Goal: Task Accomplishment & Management: Complete application form

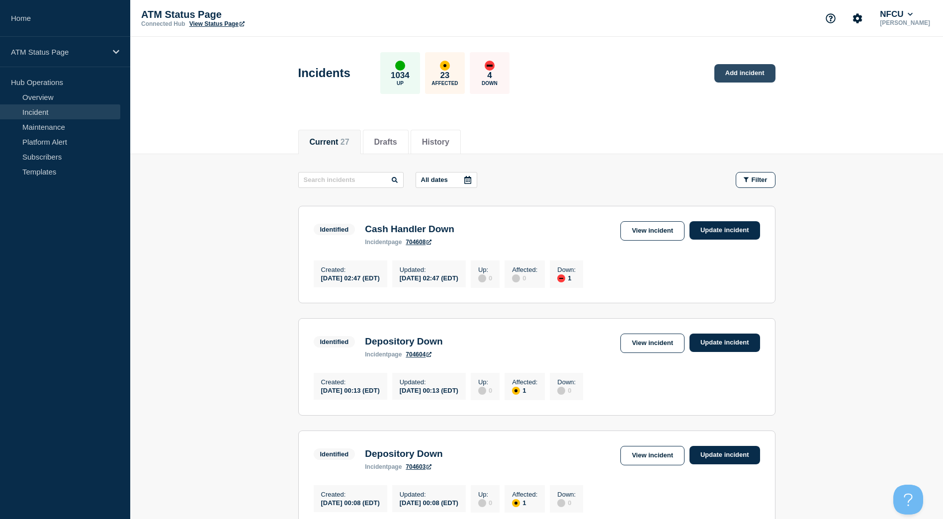
click at [740, 73] on link "Add incident" at bounding box center [744, 73] width 61 height 18
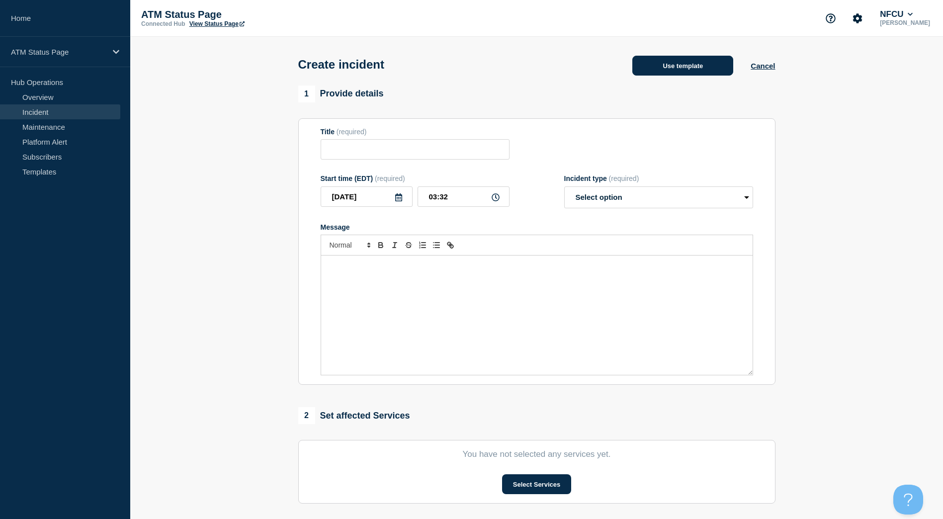
click at [655, 71] on button "Use template" at bounding box center [682, 66] width 101 height 20
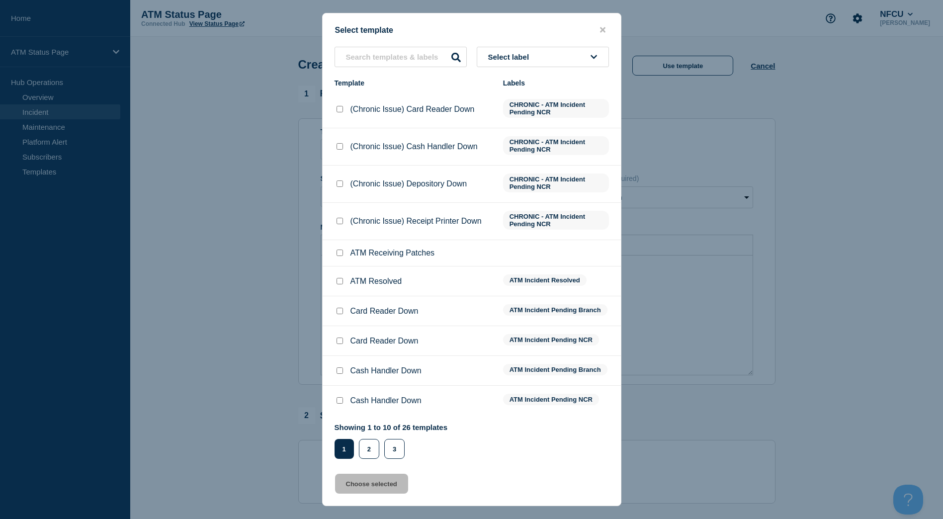
click at [586, 57] on button "Select label" at bounding box center [543, 57] width 132 height 20
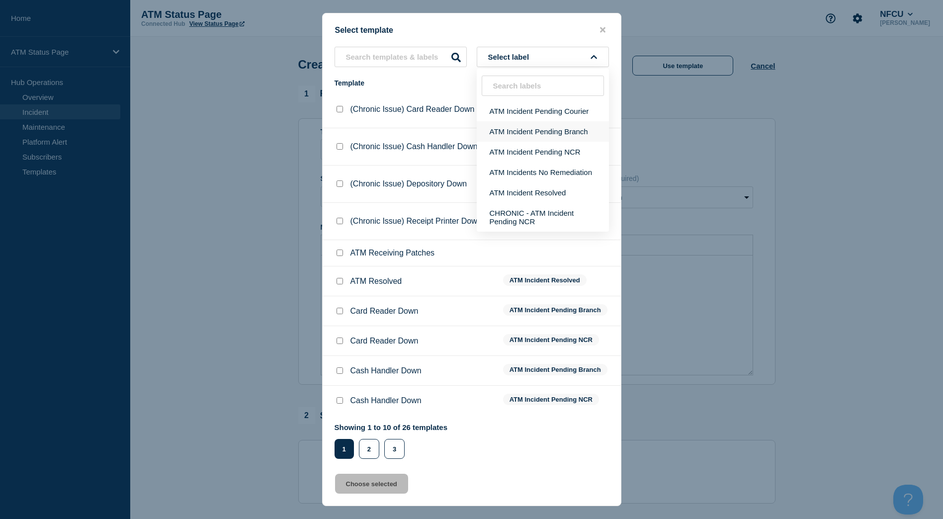
click at [584, 138] on button "ATM Incident Pending Branch" at bounding box center [543, 131] width 132 height 20
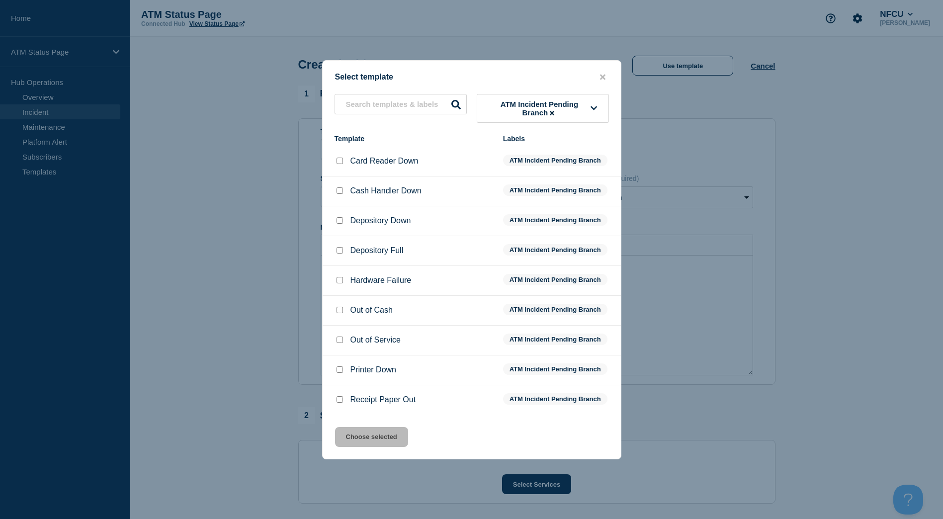
click at [348, 256] on div "Depository Full" at bounding box center [414, 251] width 159 height 10
click at [339, 218] on div at bounding box center [340, 221] width 10 height 10
click at [340, 219] on input "Depository Down checkbox" at bounding box center [340, 220] width 6 height 6
checkbox input "true"
click at [366, 436] on button "Choose selected" at bounding box center [371, 437] width 73 height 20
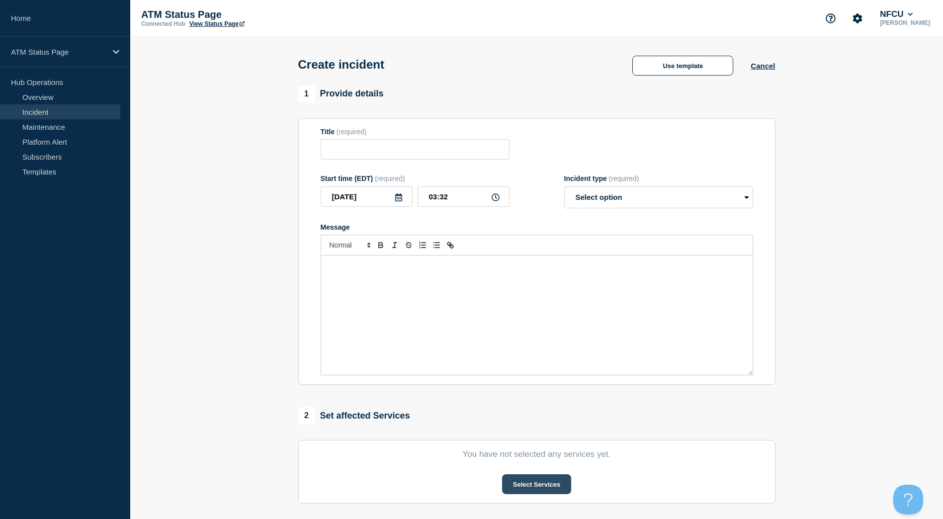
type input "Depository Down"
select select "identified"
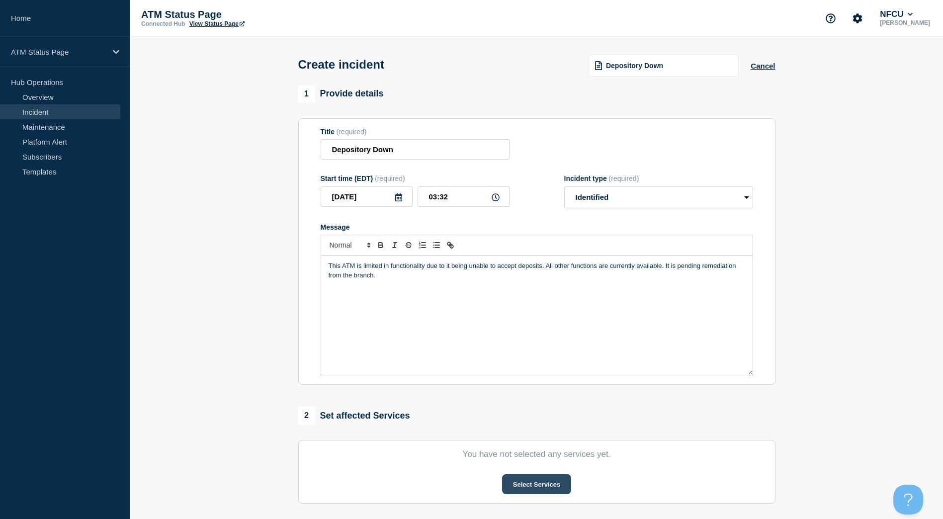
click at [524, 485] on button "Select Services" at bounding box center [536, 484] width 69 height 20
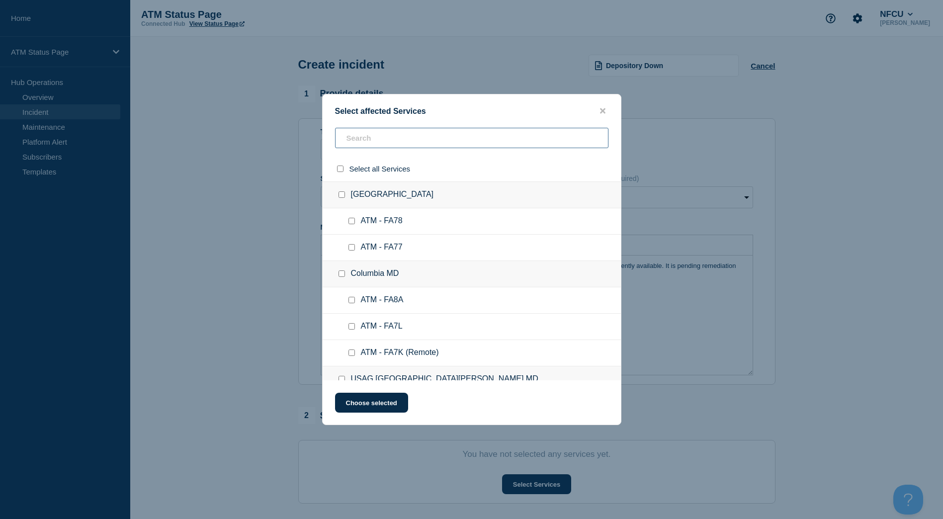
click at [432, 148] on input "text" at bounding box center [471, 138] width 273 height 20
paste input "FA4A"
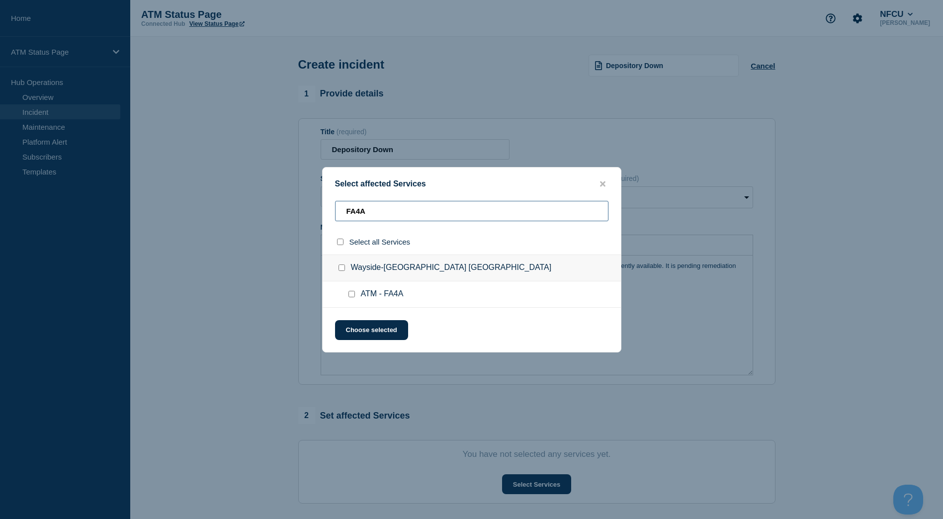
type input "FA4A"
click at [351, 290] on div at bounding box center [354, 294] width 14 height 10
click at [352, 292] on input "ATM - FA4A checkbox" at bounding box center [352, 294] width 6 height 6
checkbox input "true"
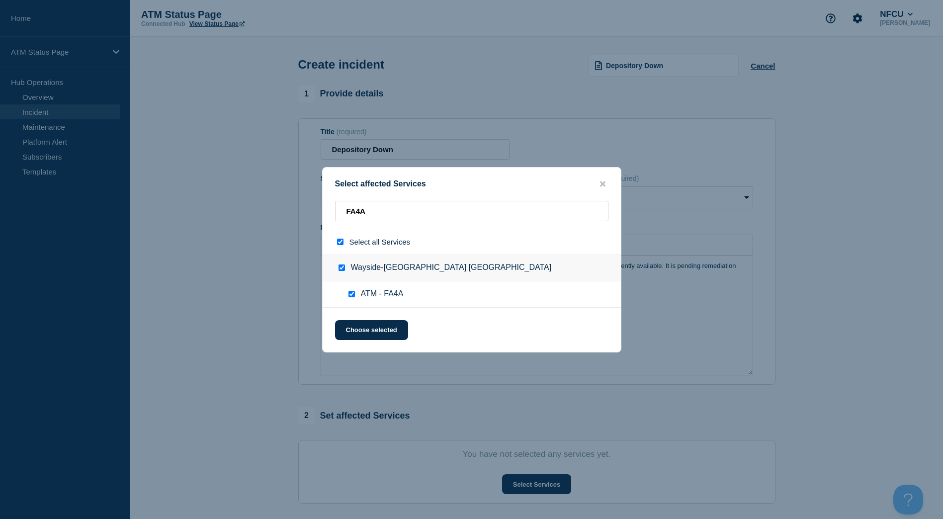
checkbox input "true"
click at [364, 332] on button "Choose selected" at bounding box center [371, 330] width 73 height 20
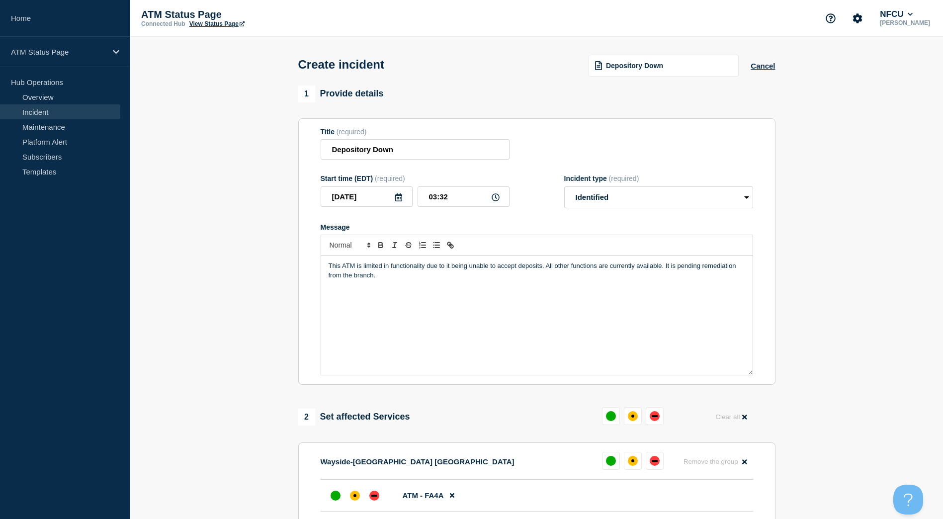
click at [351, 484] on li "ATM - FA4A" at bounding box center [537, 496] width 433 height 32
click at [351, 490] on div at bounding box center [355, 496] width 18 height 18
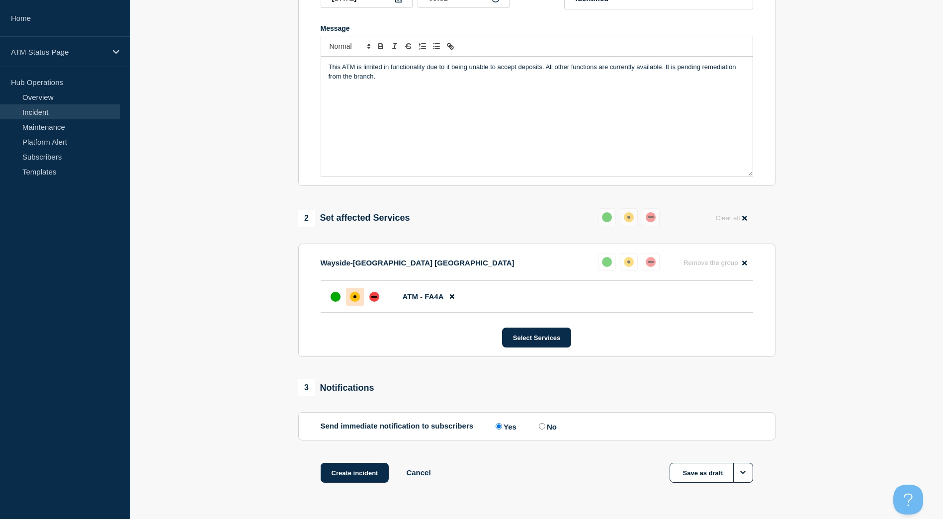
scroll to position [230, 0]
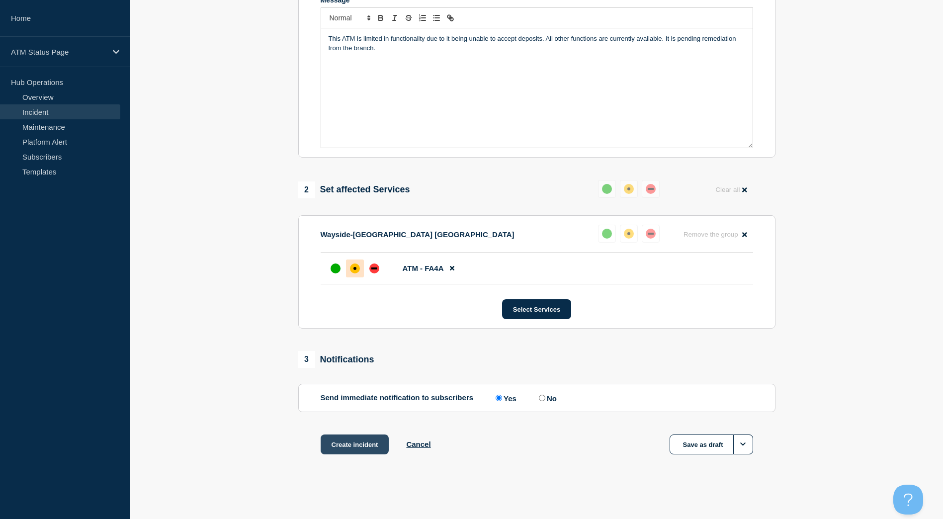
click at [362, 443] on button "Create incident" at bounding box center [355, 445] width 69 height 20
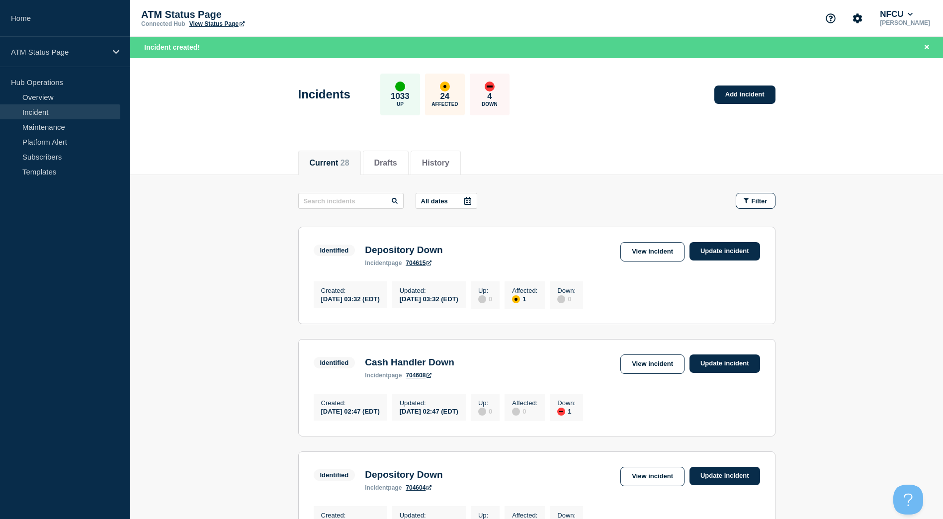
drag, startPoint x: 237, startPoint y: 156, endPoint x: 255, endPoint y: 167, distance: 21.4
click at [237, 156] on div "Current 28 Drafts History" at bounding box center [536, 158] width 813 height 34
click at [753, 193] on button "Filter" at bounding box center [756, 201] width 40 height 16
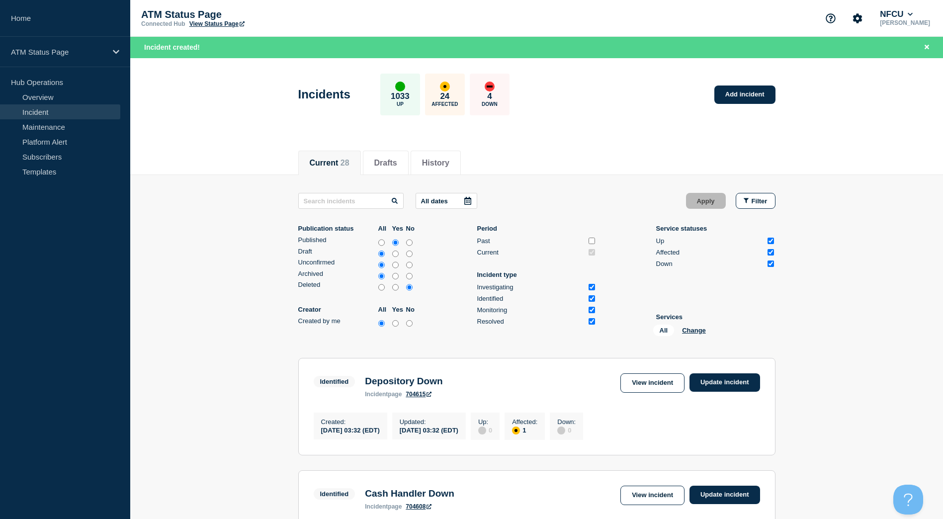
click at [700, 325] on div "All Change" at bounding box center [702, 332] width 99 height 15
click at [700, 332] on button "Change" at bounding box center [694, 330] width 24 height 7
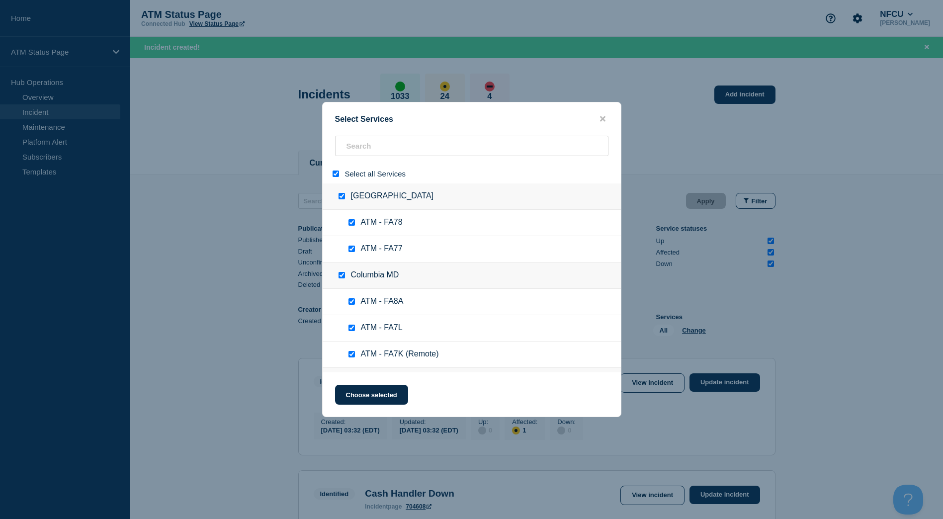
click at [335, 174] on input "select all" at bounding box center [336, 174] width 6 height 6
checkbox input "false"
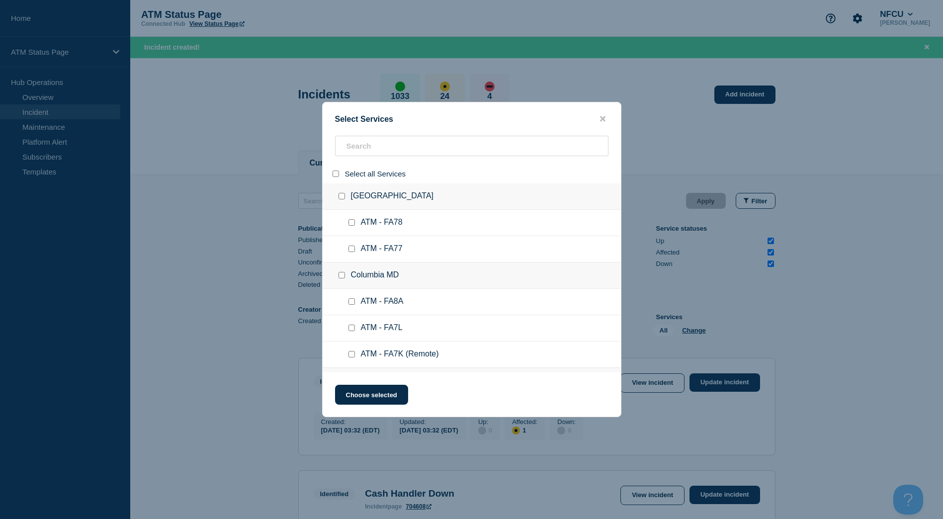
checkbox input "false"
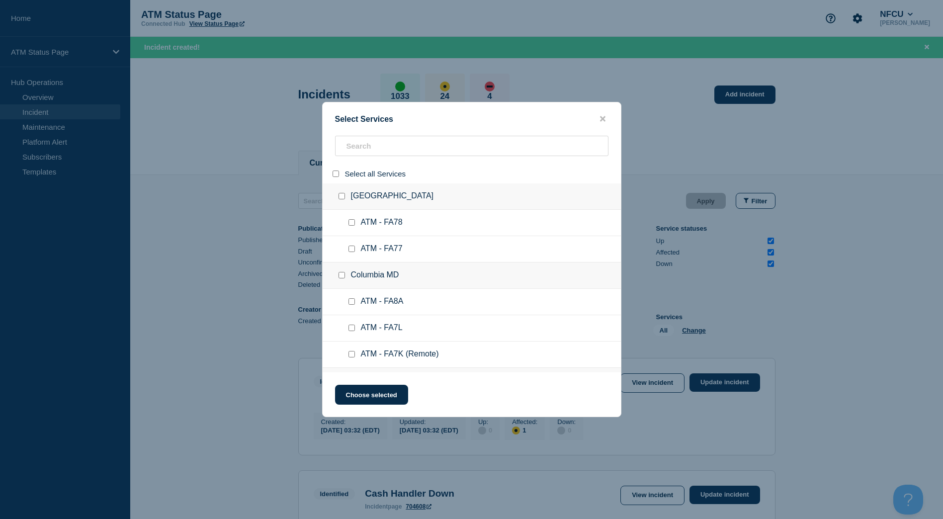
checkbox input "false"
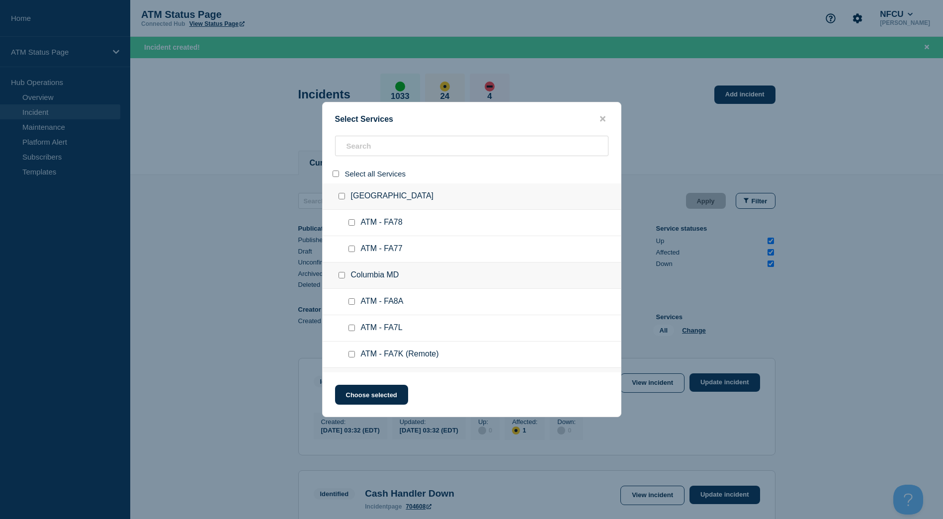
checkbox input "false"
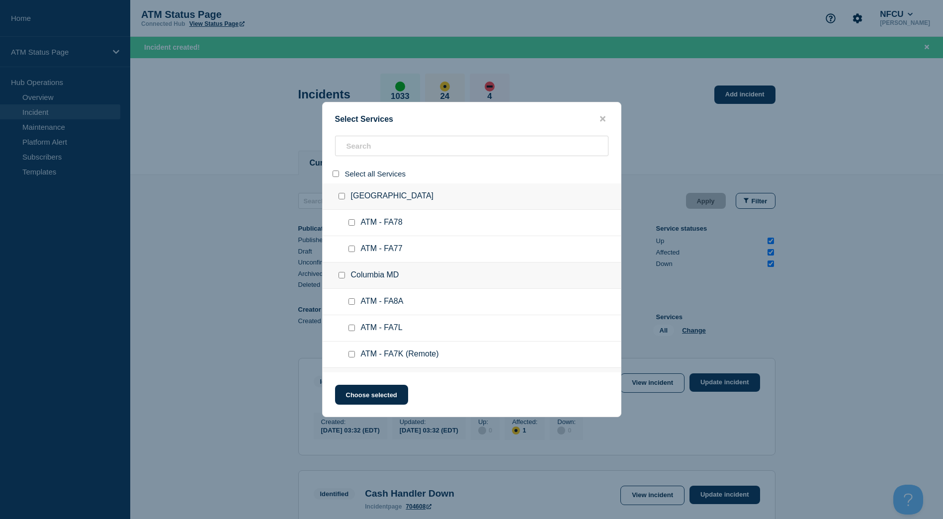
checkbox input "false"
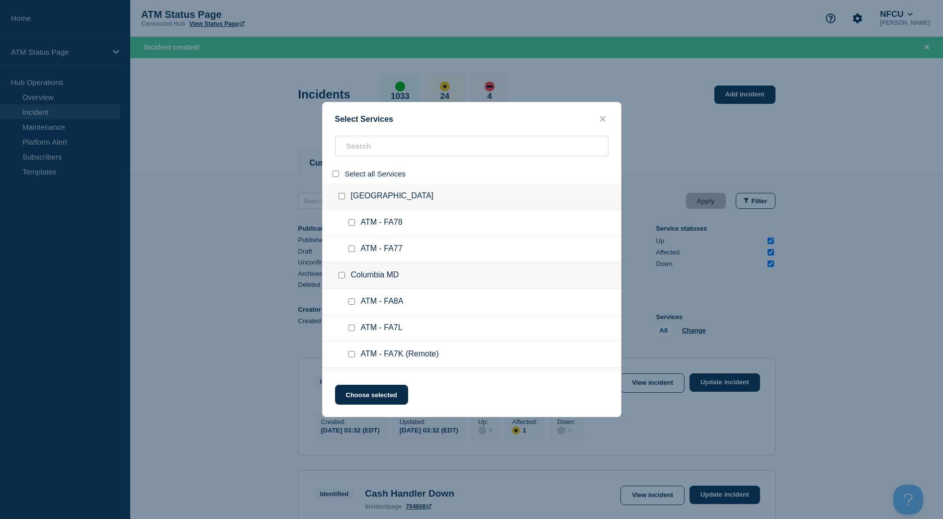
checkbox input "false"
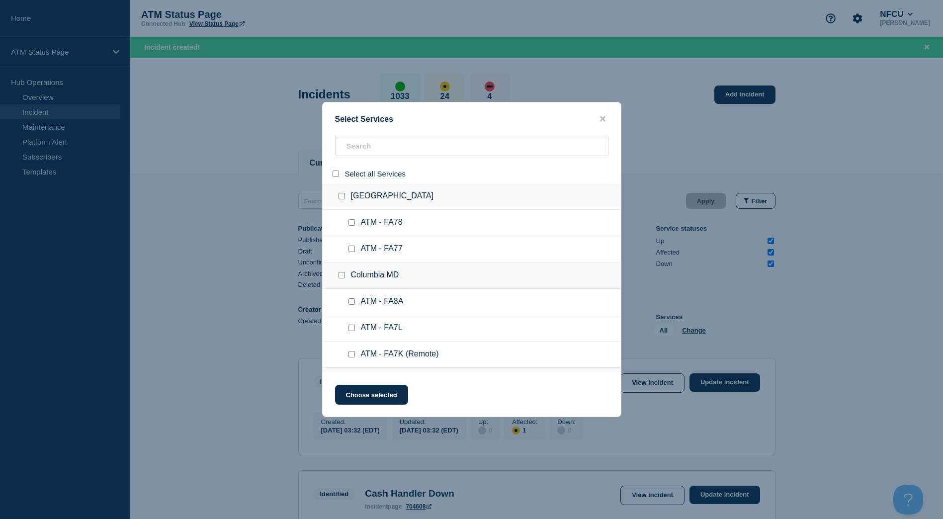
checkbox input "false"
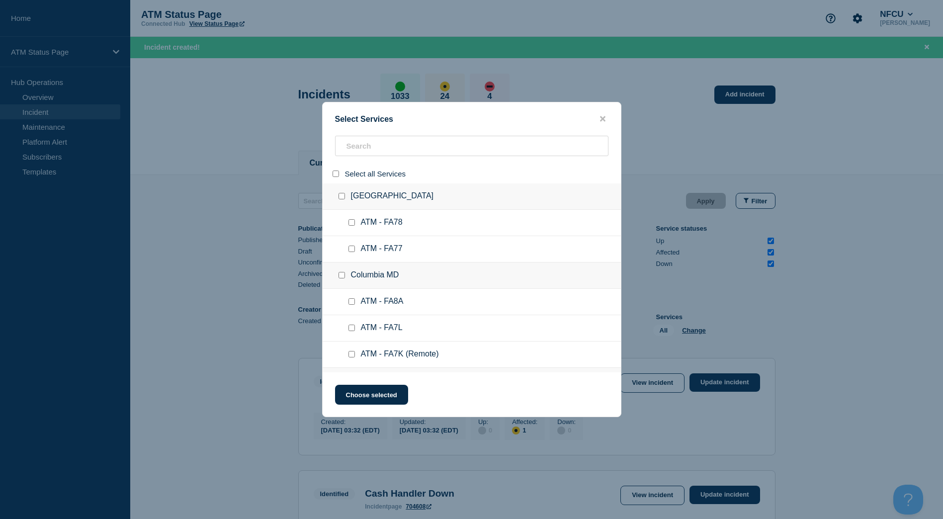
checkbox input "false"
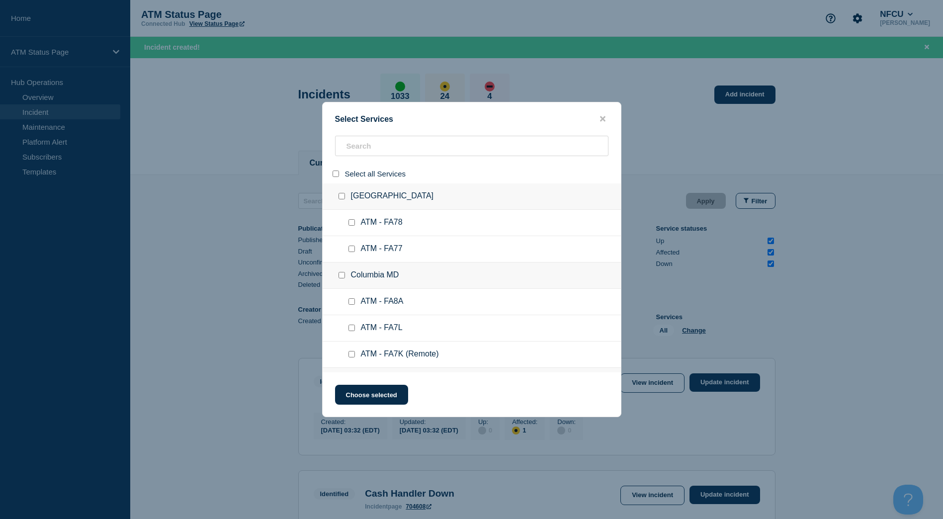
checkbox input "false"
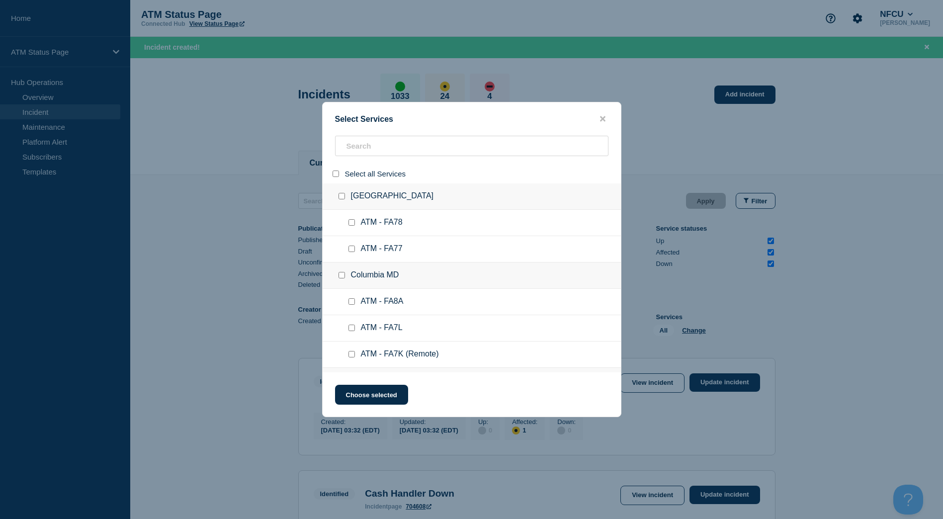
checkbox input "false"
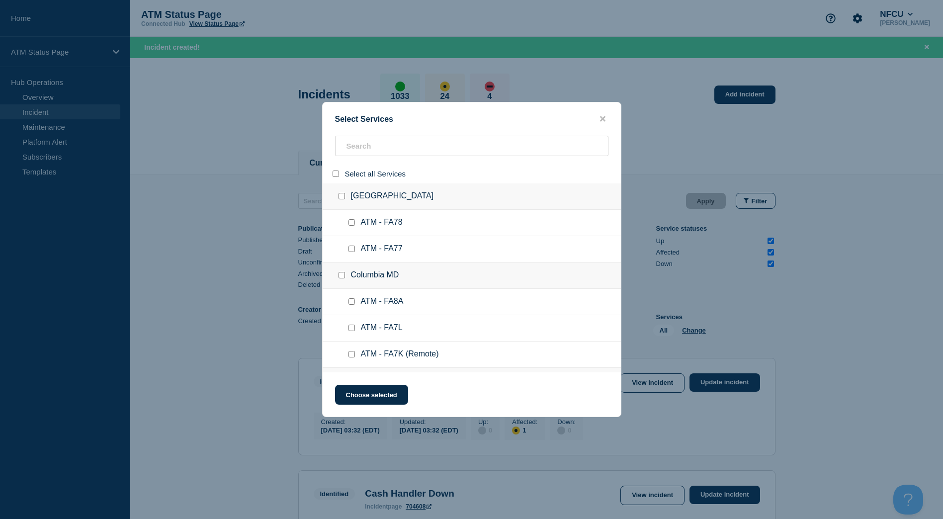
checkbox input "false"
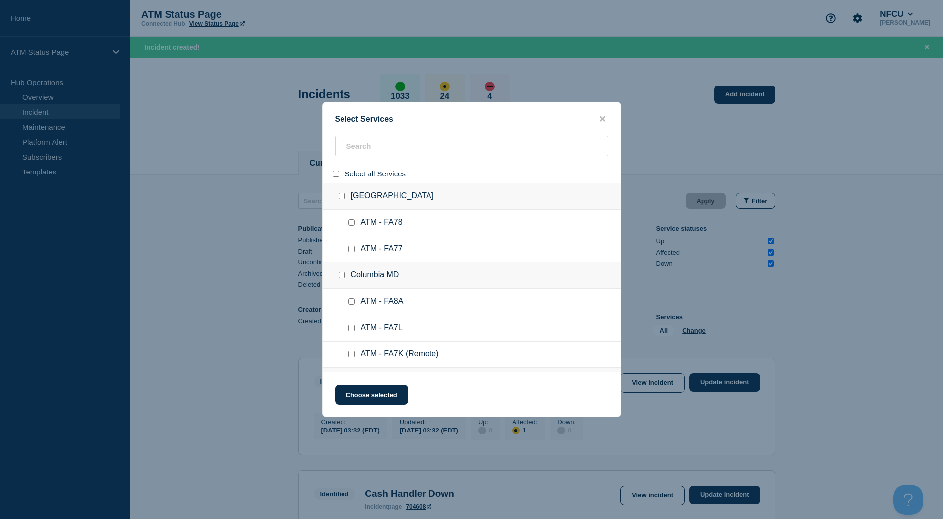
checkbox input "false"
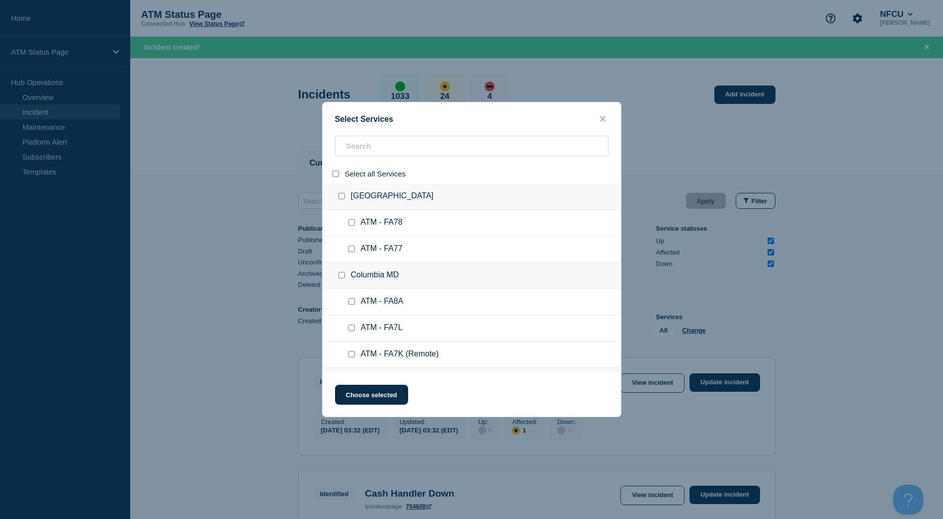
checkbox input "false"
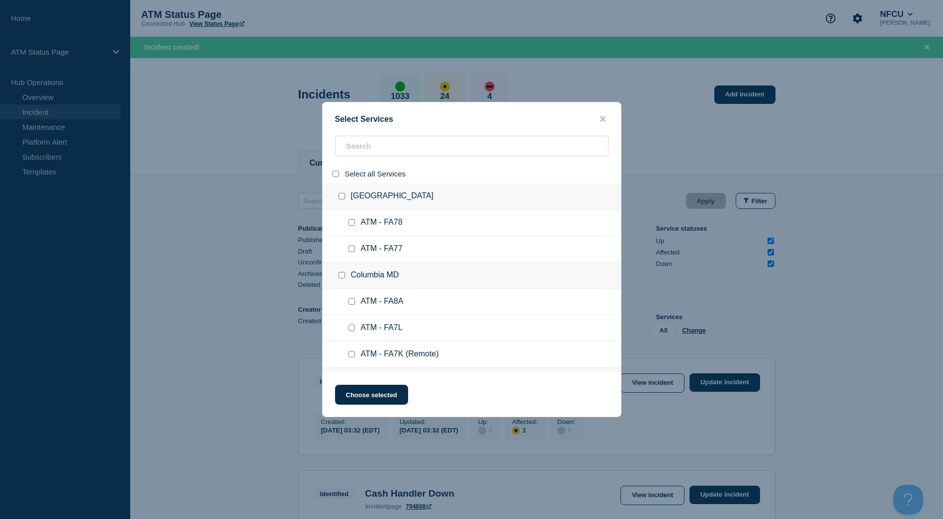
checkbox input "false"
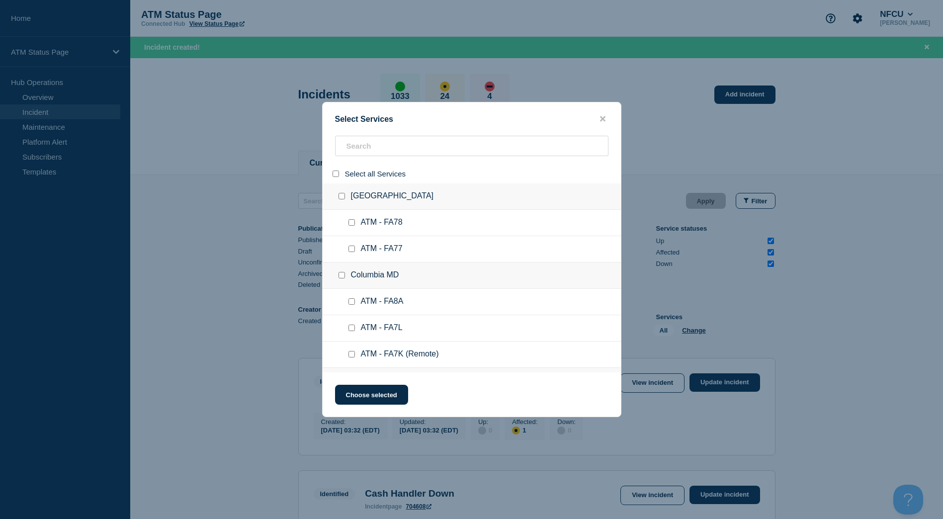
checkbox input "false"
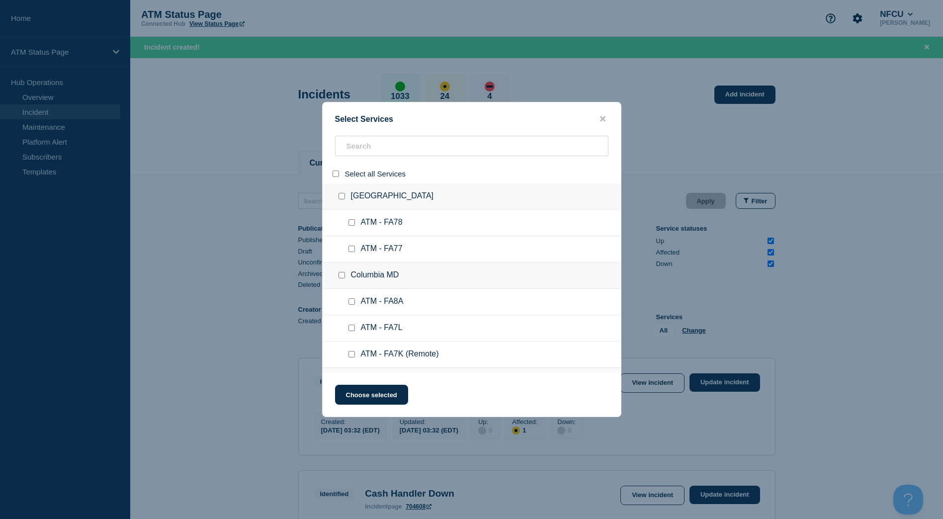
checkbox input "false"
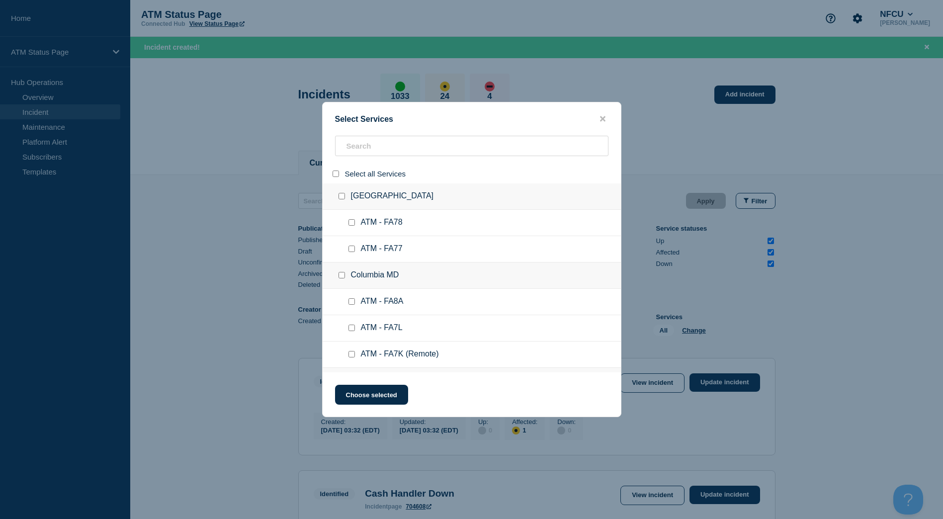
checkbox input "false"
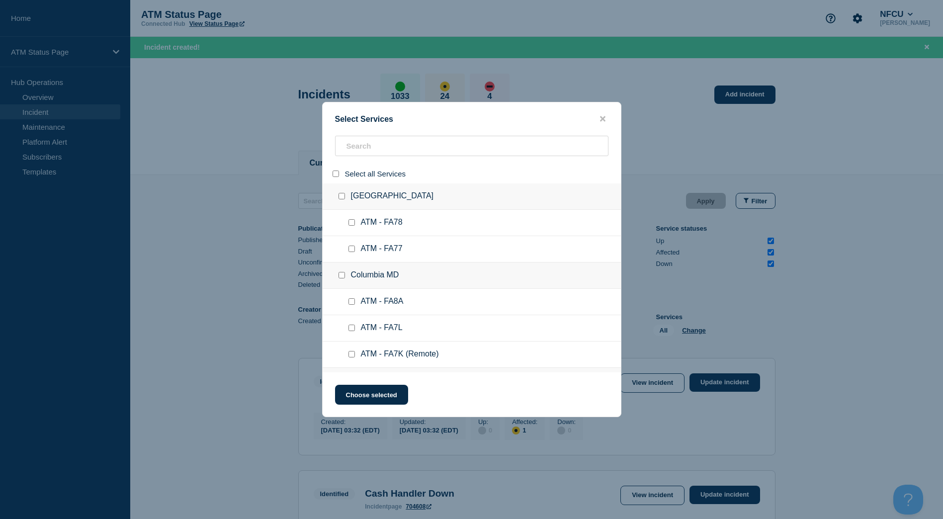
checkbox input "false"
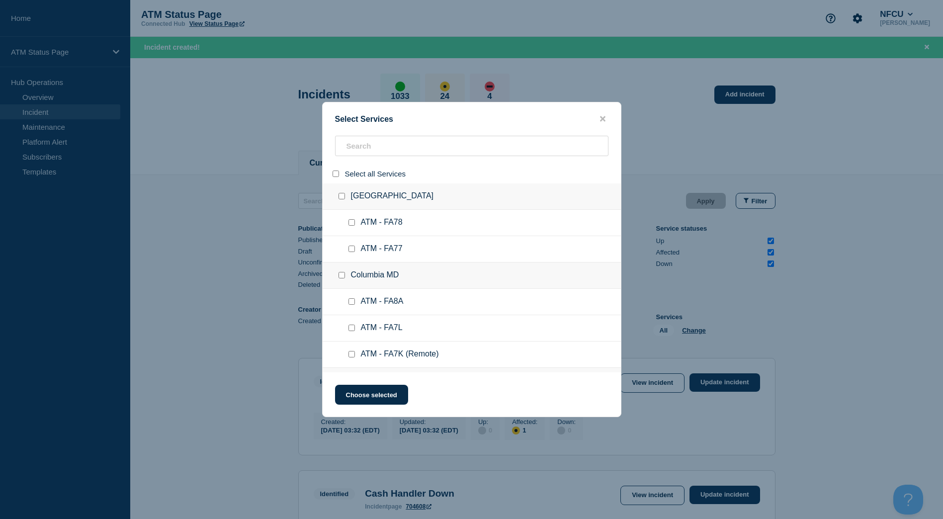
checkbox input "false"
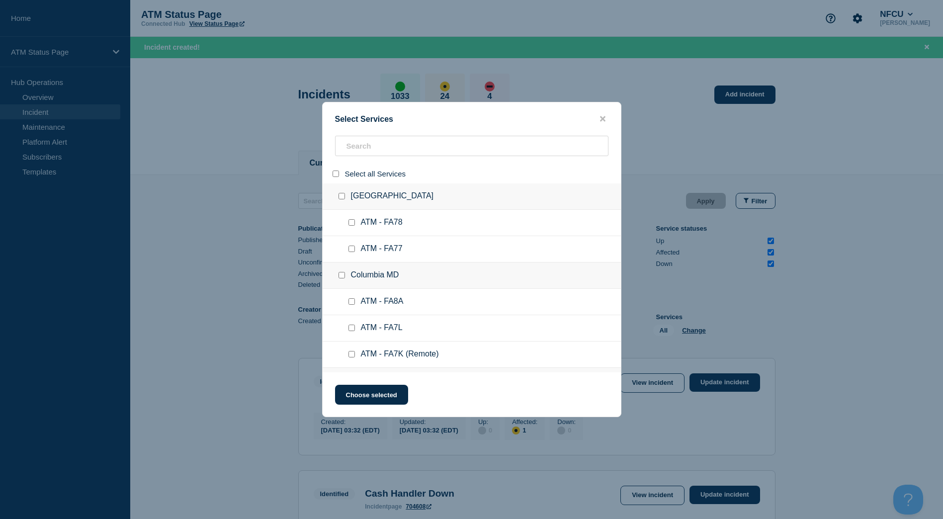
checkbox input "false"
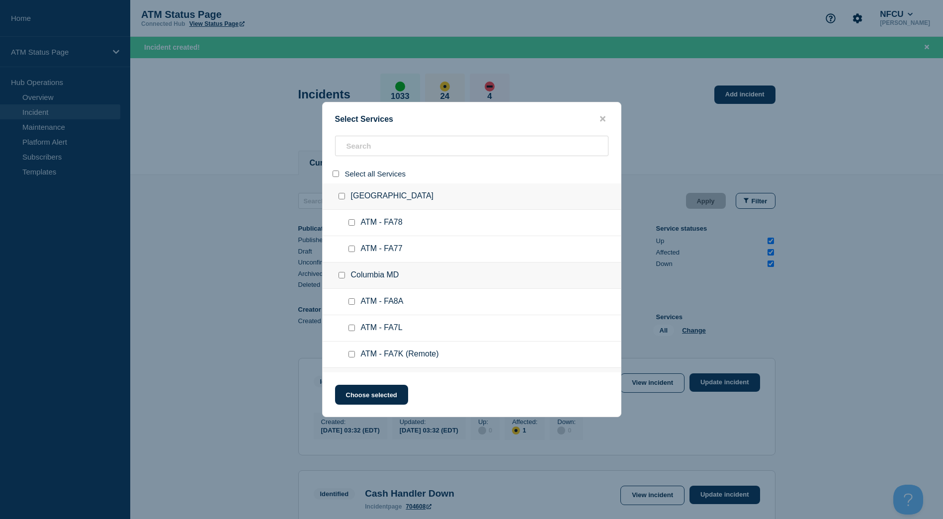
checkbox input "false"
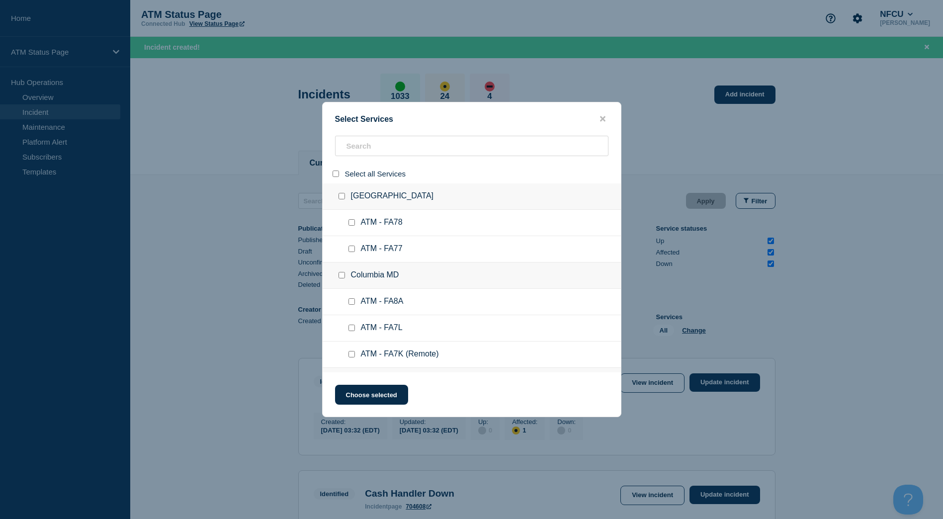
checkbox input "false"
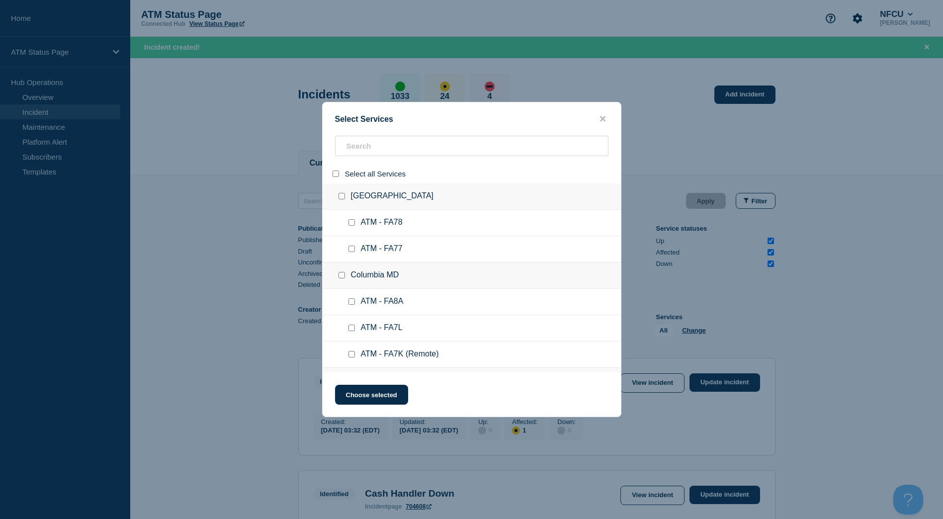
checkbox input "false"
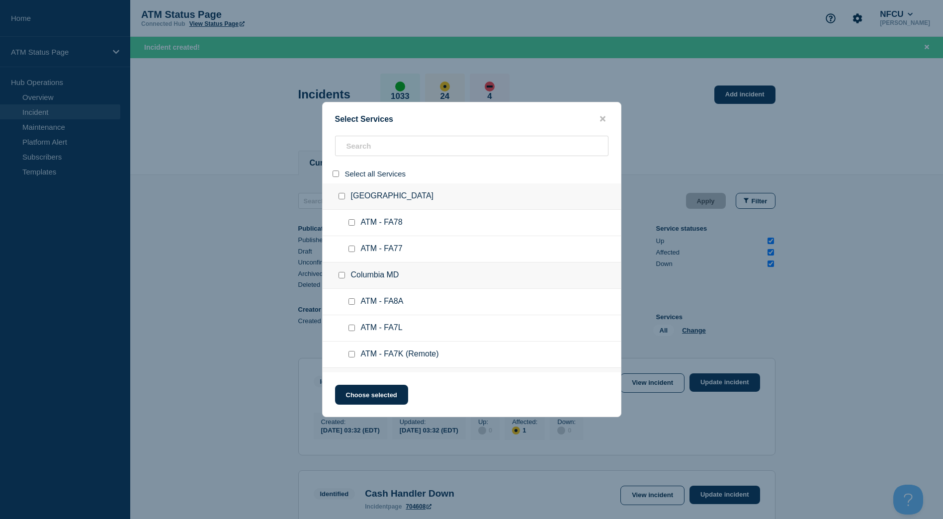
checkbox input "false"
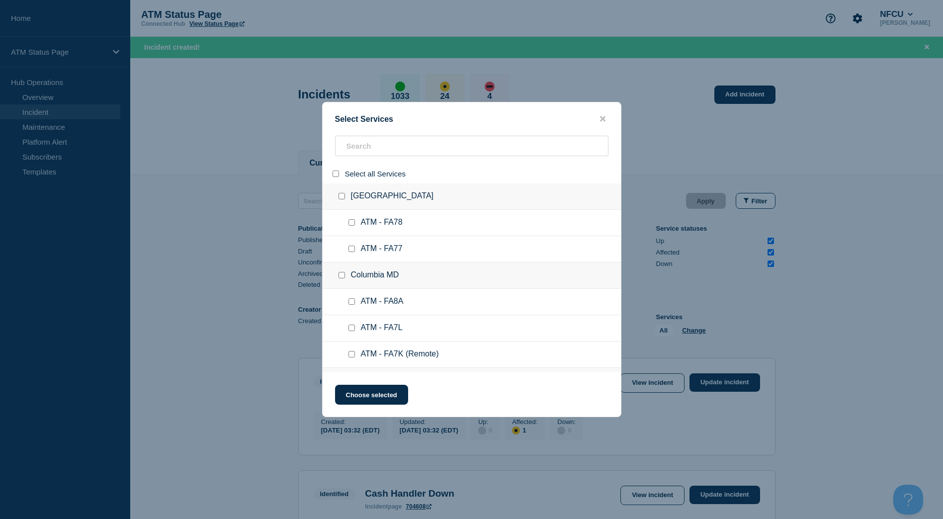
checkbox input "false"
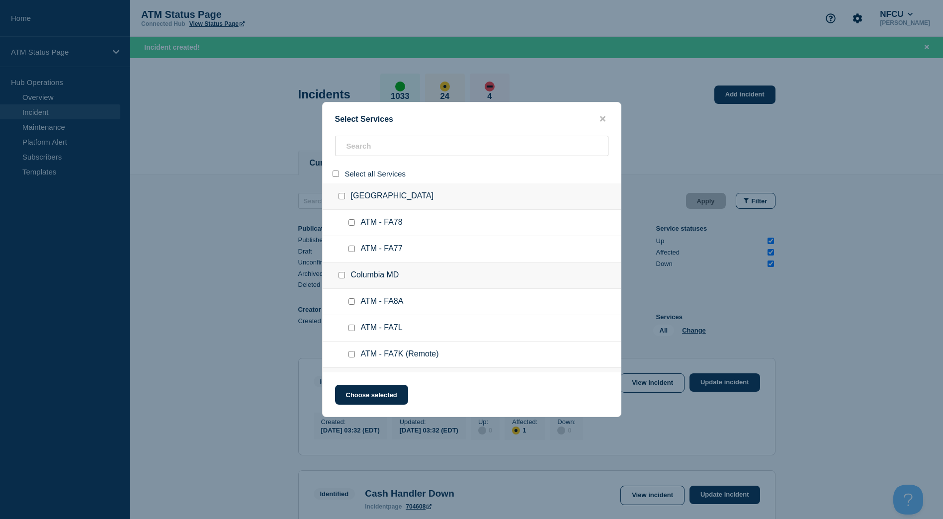
checkbox input "false"
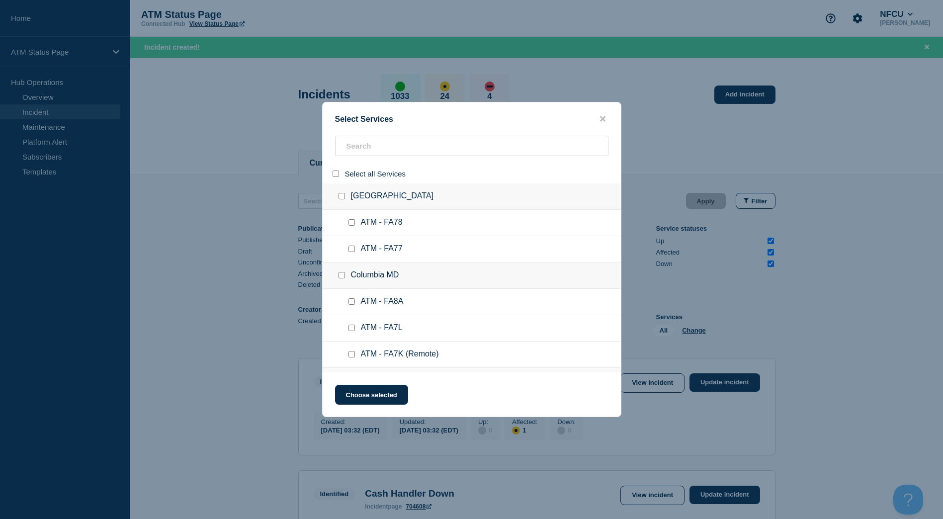
checkbox input "false"
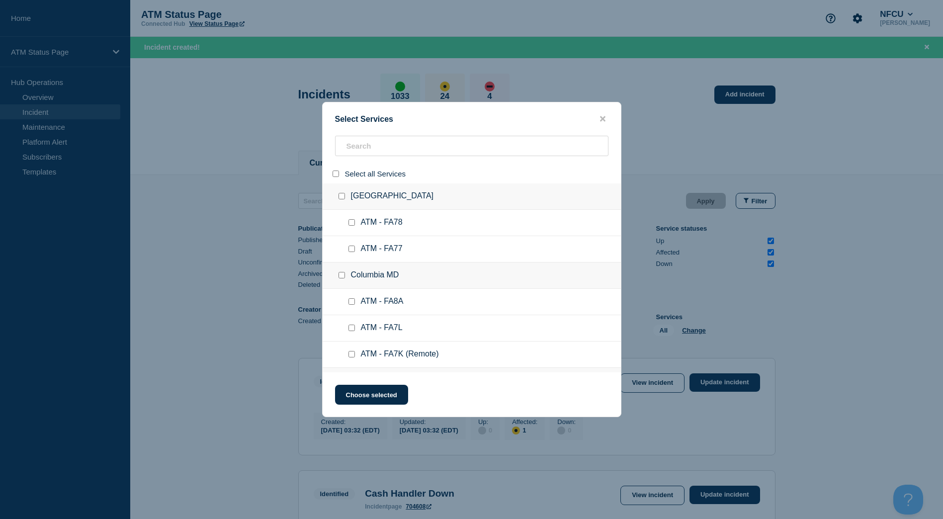
checkbox input "false"
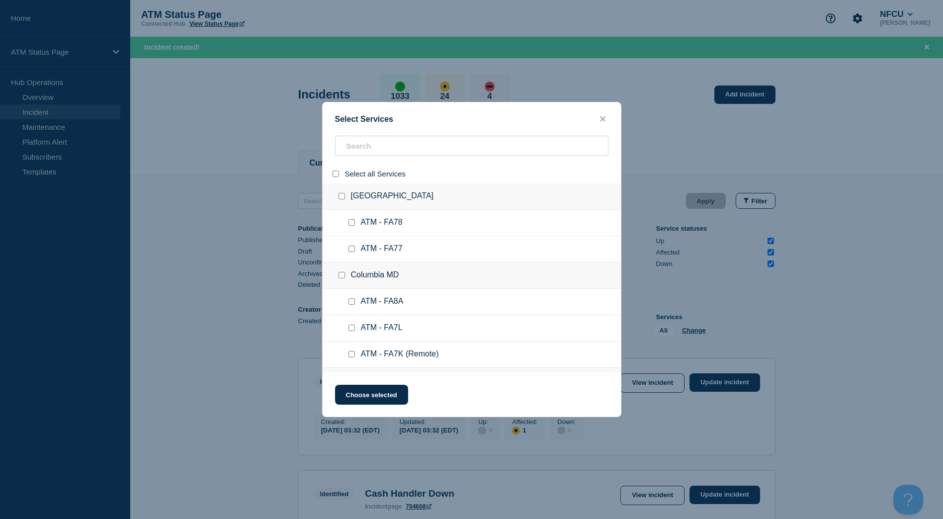
checkbox input "false"
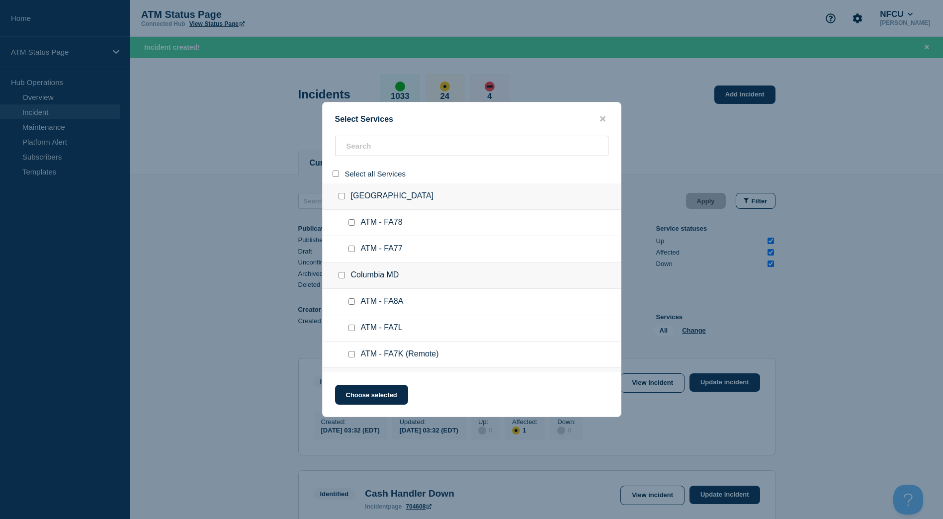
checkbox input "false"
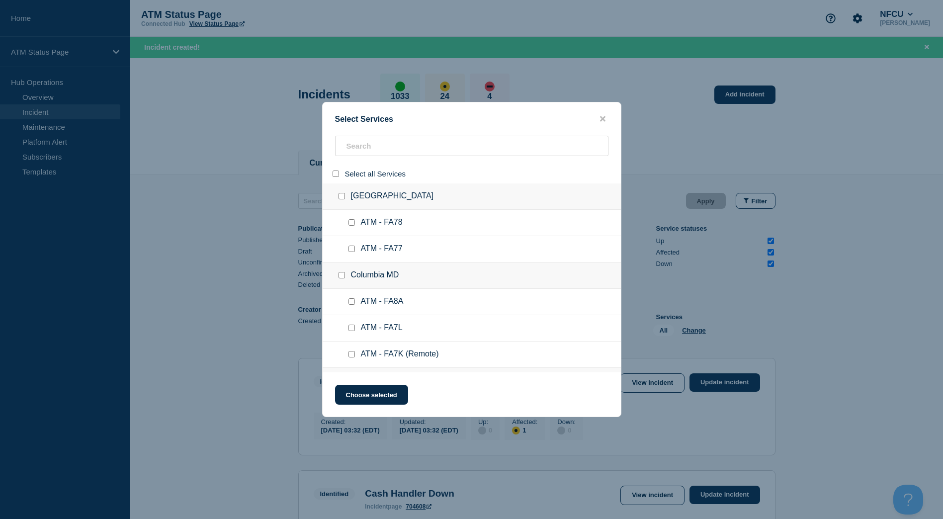
checkbox input "false"
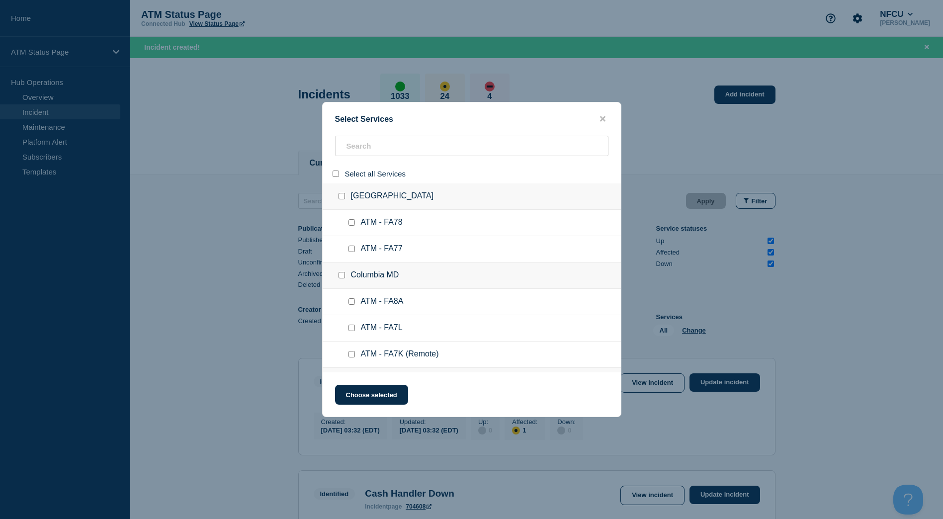
checkbox input "false"
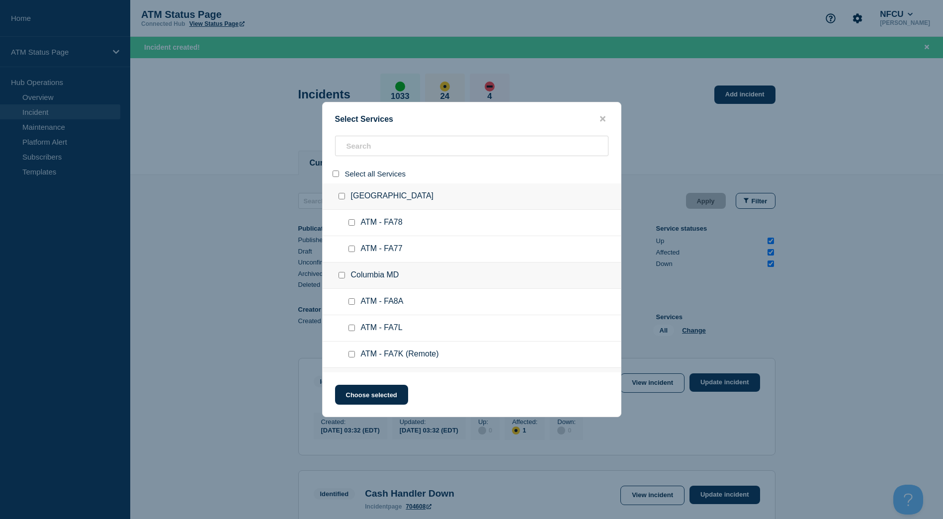
checkbox input "false"
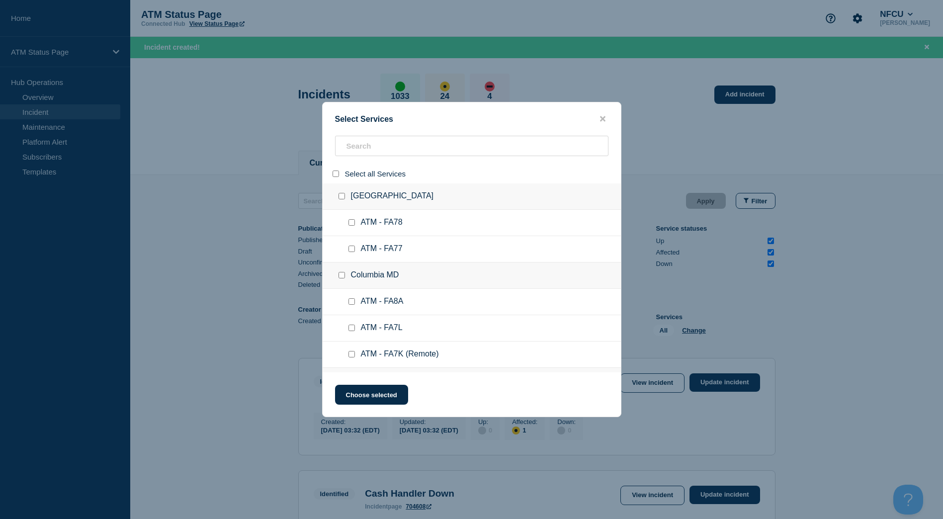
checkbox input "false"
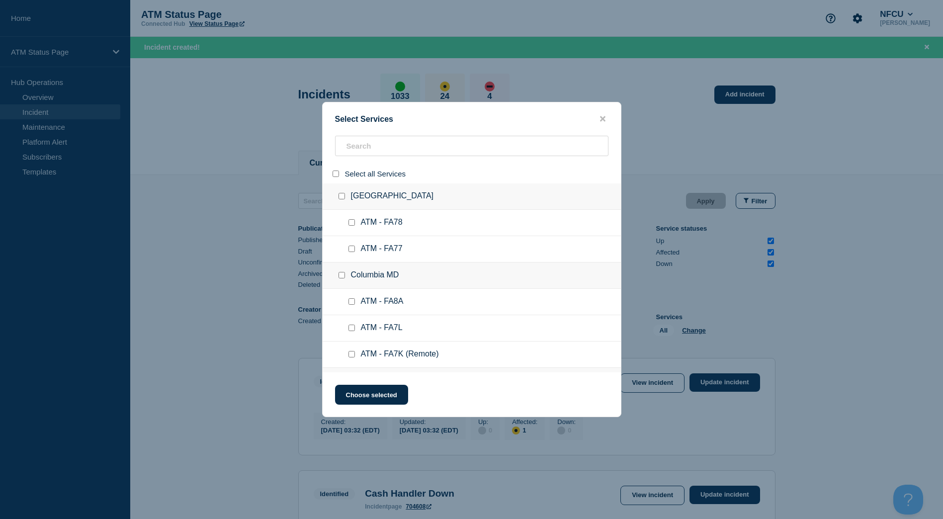
checkbox input "false"
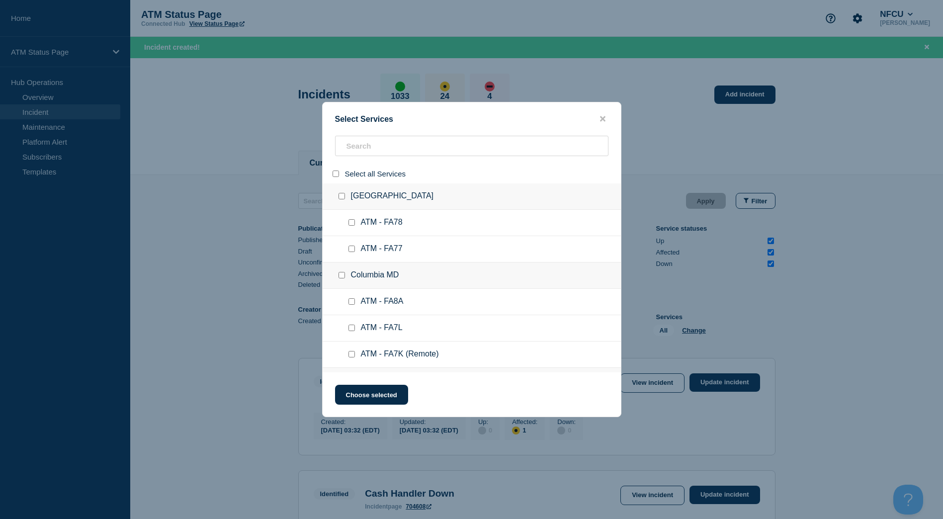
checkbox input "false"
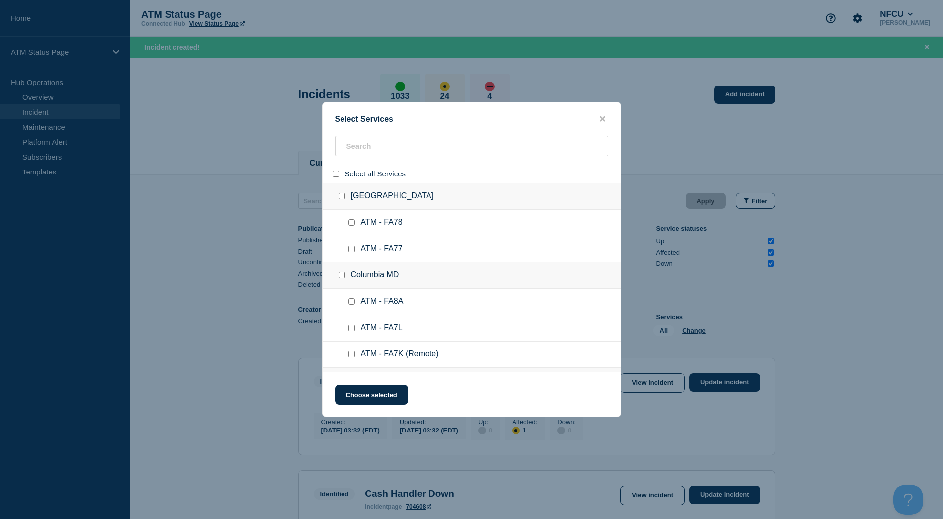
checkbox input "false"
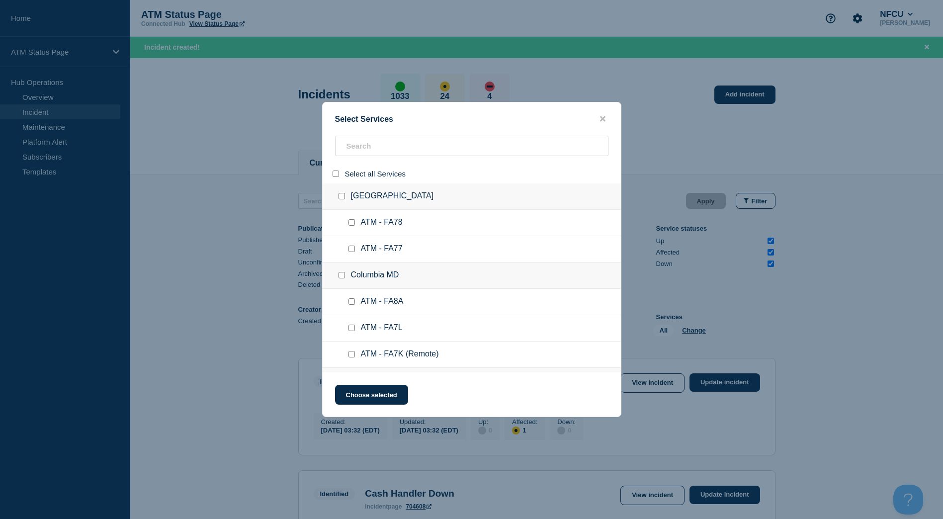
checkbox input "false"
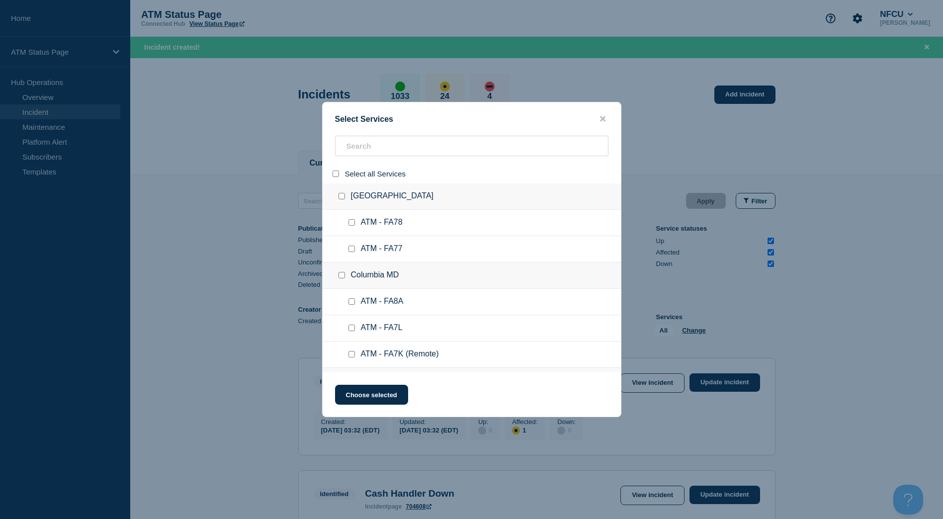
checkbox input "false"
click at [372, 145] on input "search" at bounding box center [471, 146] width 273 height 20
paste input "FCBG"
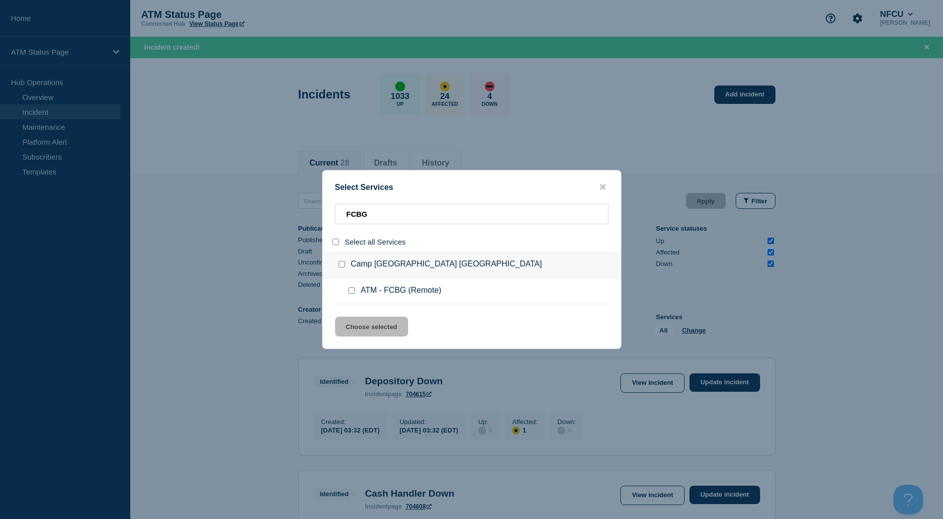
click at [351, 291] on input "service: ATM - FCBG (Remote)" at bounding box center [352, 290] width 6 height 6
click at [369, 326] on button "Choose selected" at bounding box center [371, 327] width 73 height 20
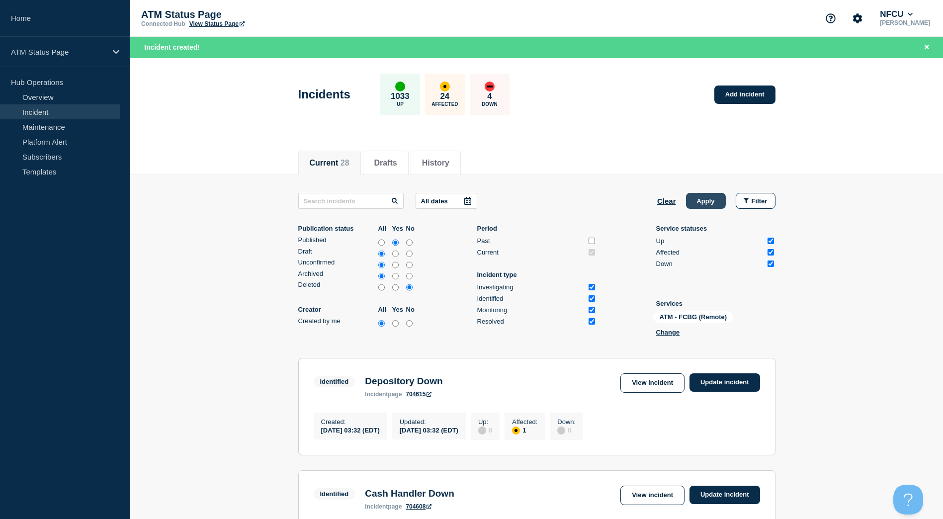
click at [707, 203] on button "Apply" at bounding box center [706, 201] width 40 height 16
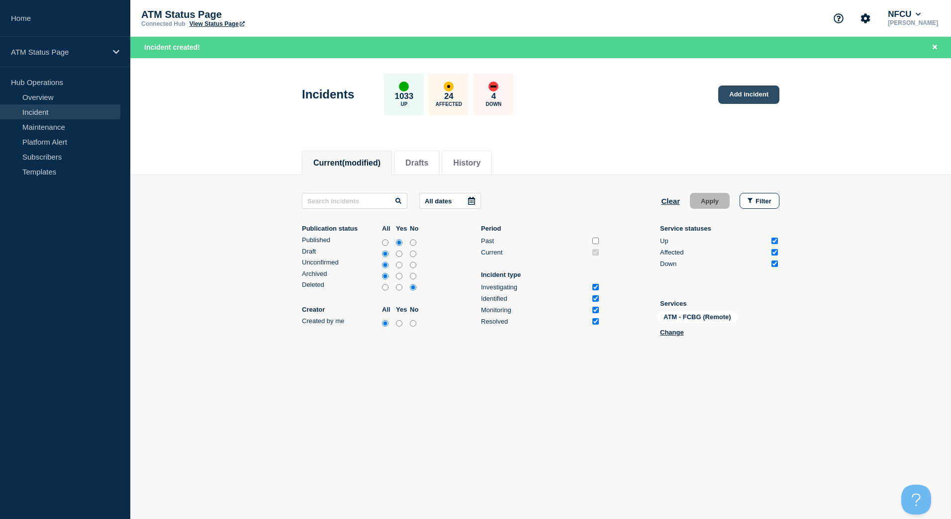
click at [742, 101] on link "Add incident" at bounding box center [748, 95] width 61 height 18
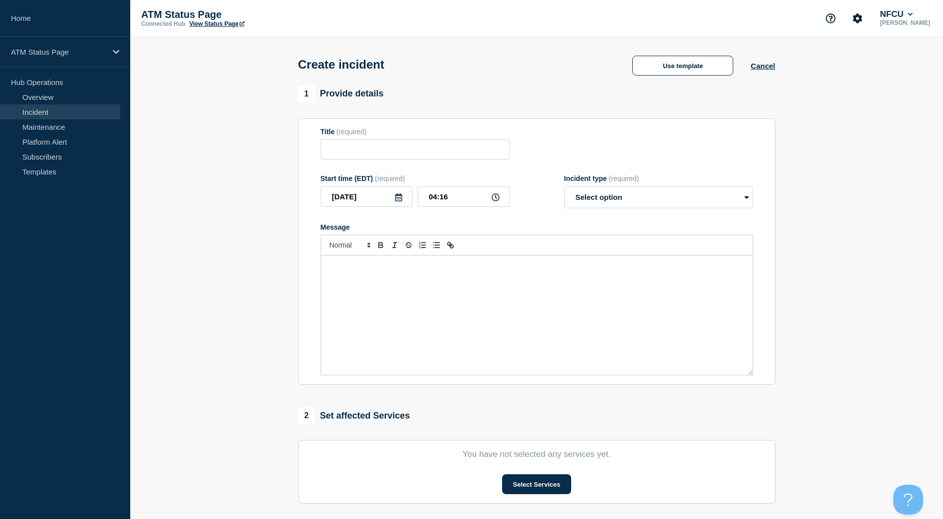
click at [700, 77] on div "Create incident Use template Cancel" at bounding box center [537, 61] width 500 height 49
click at [697, 70] on button "Use template" at bounding box center [682, 66] width 101 height 20
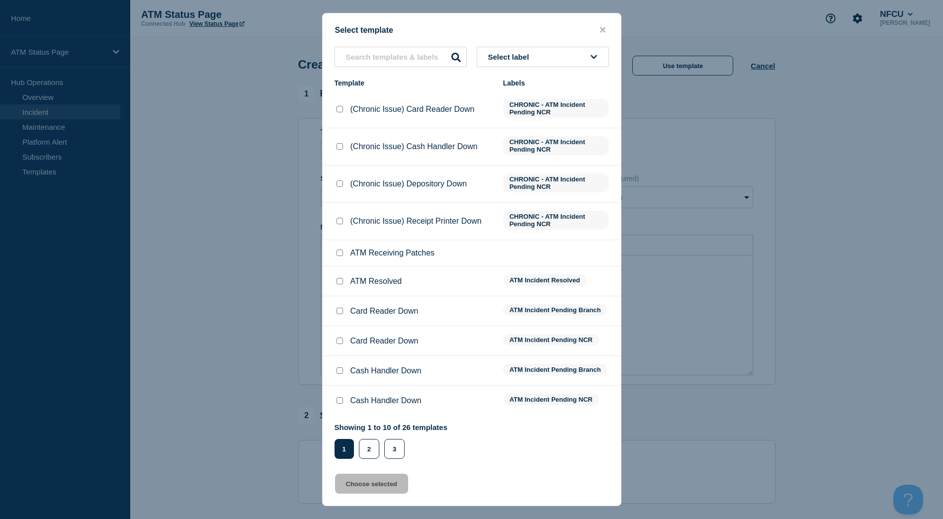
click at [559, 54] on button "Select label" at bounding box center [543, 57] width 132 height 20
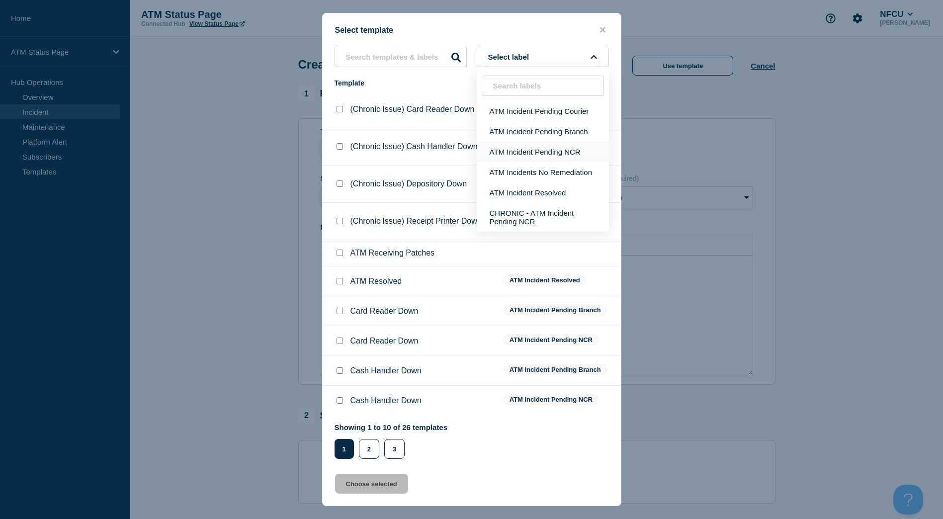
click at [566, 155] on button "ATM Incident Pending NCR" at bounding box center [543, 152] width 132 height 20
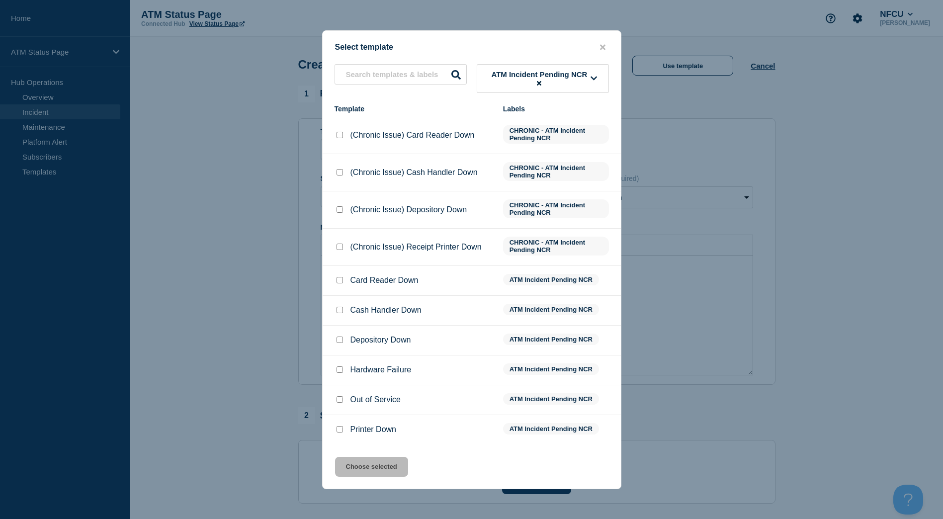
click at [559, 78] on span "ATM Incident Pending NCR" at bounding box center [539, 78] width 103 height 17
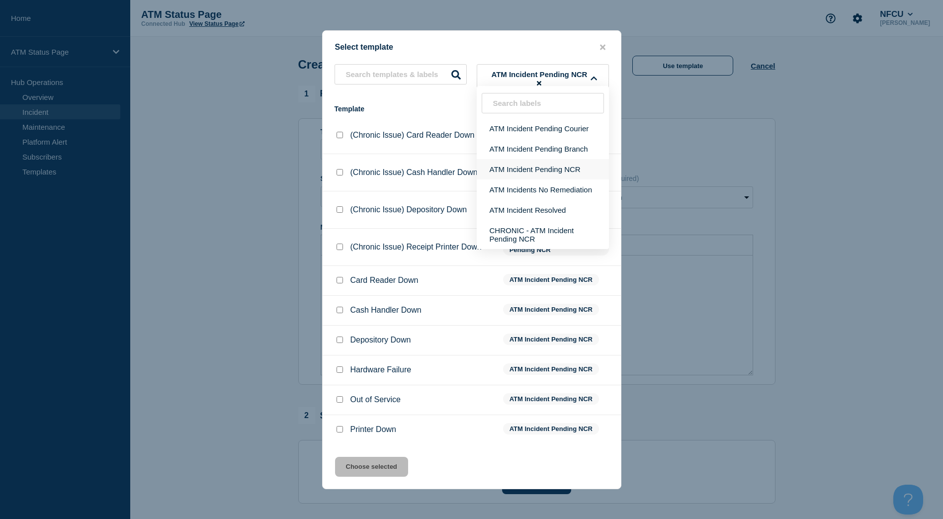
click at [560, 177] on button "ATM Incident Pending NCR" at bounding box center [543, 169] width 132 height 20
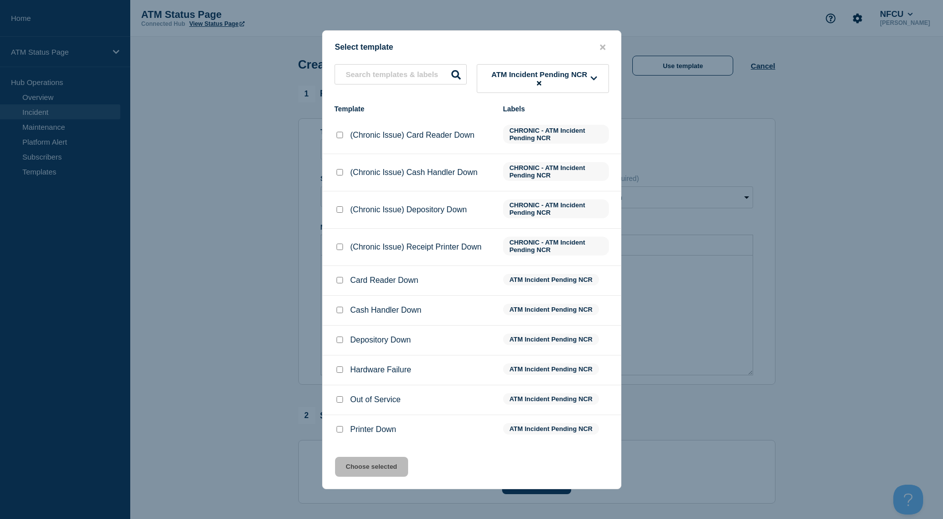
click at [561, 79] on span "ATM Incident Pending NCR" at bounding box center [539, 78] width 103 height 17
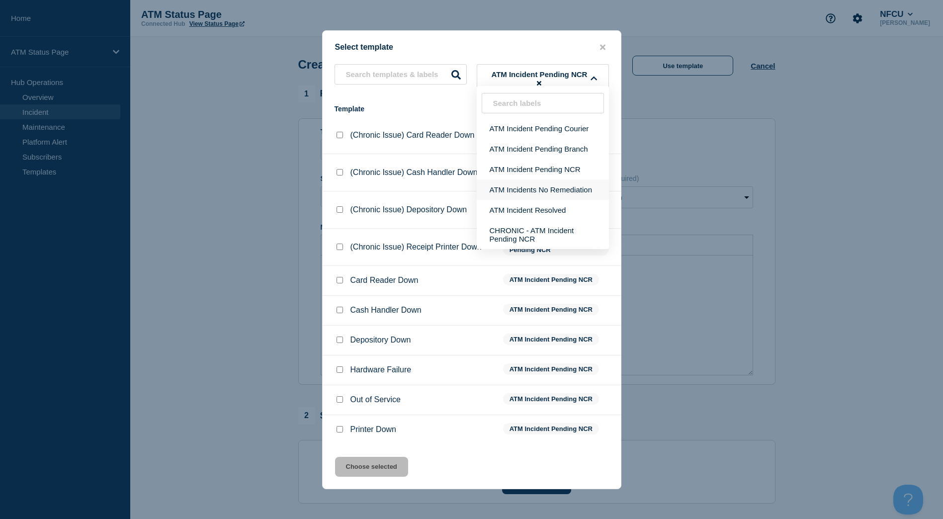
click at [577, 184] on button "ATM Incidents No Remediation" at bounding box center [543, 189] width 132 height 20
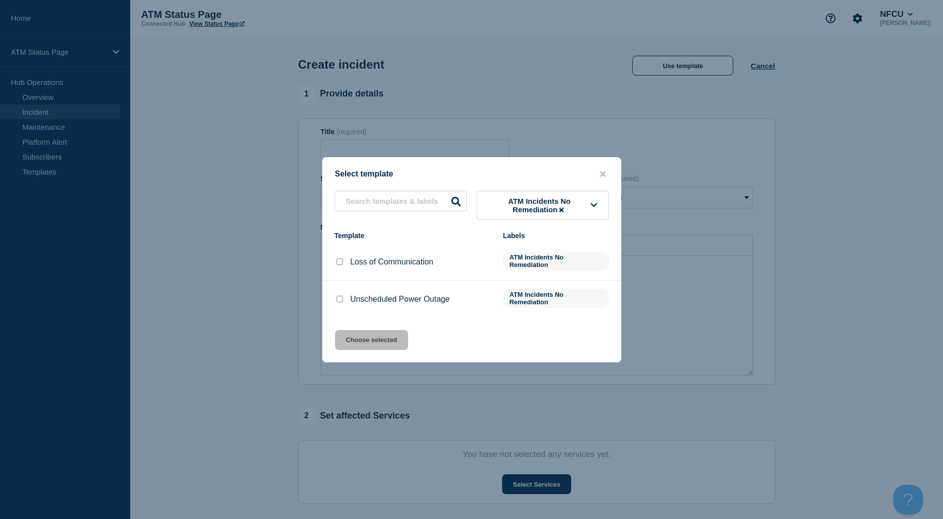
click at [342, 267] on div at bounding box center [340, 262] width 10 height 10
click at [342, 266] on div at bounding box center [340, 262] width 10 height 10
click at [340, 261] on input "Loss of Communication checkbox" at bounding box center [340, 262] width 6 height 6
click at [363, 333] on button "Choose selected" at bounding box center [371, 340] width 73 height 20
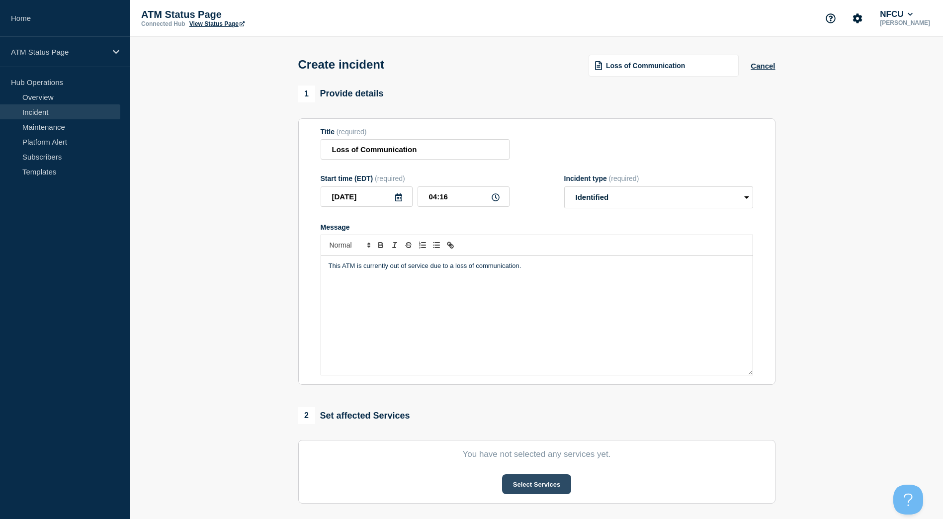
click at [548, 478] on button "Select Services" at bounding box center [536, 484] width 69 height 20
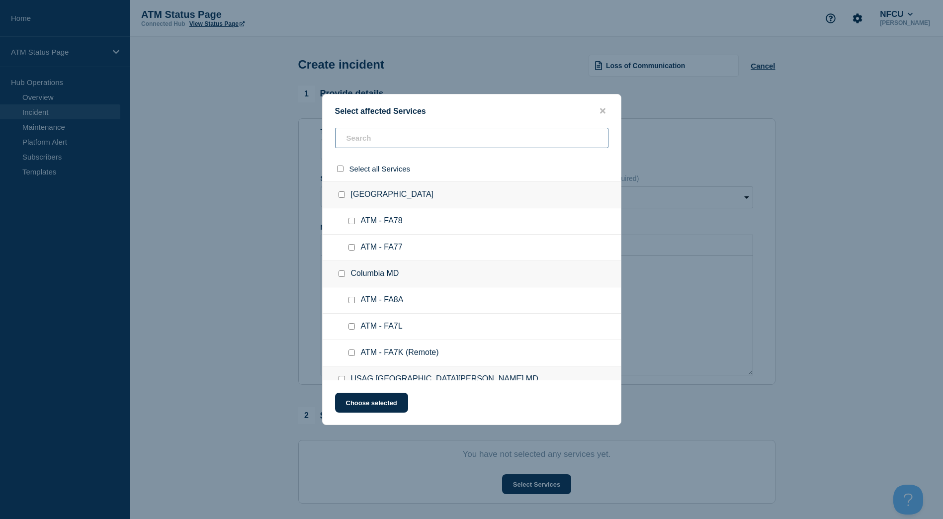
click at [433, 139] on input "text" at bounding box center [471, 138] width 273 height 20
paste input "FCBG"
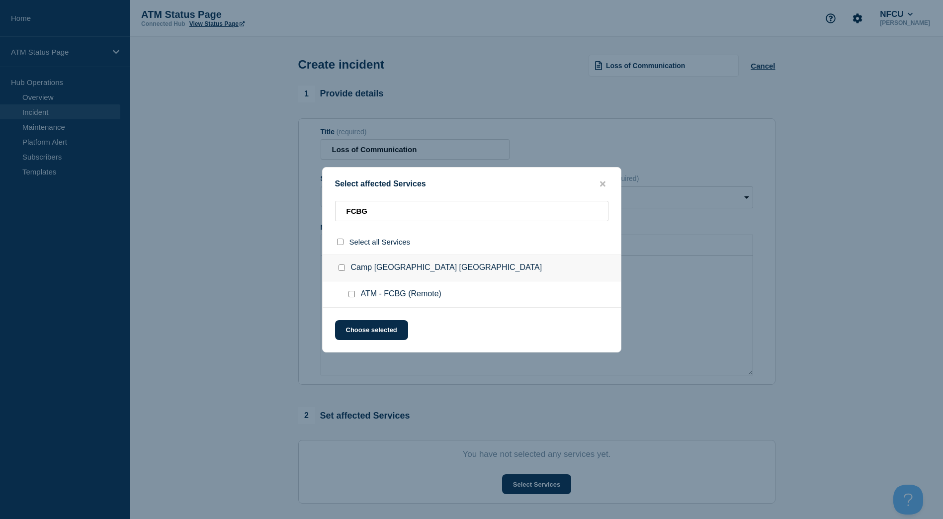
click at [352, 292] on input "ATM - FCBG (Remote) checkbox" at bounding box center [352, 294] width 6 height 6
click at [362, 333] on button "Choose selected" at bounding box center [371, 330] width 73 height 20
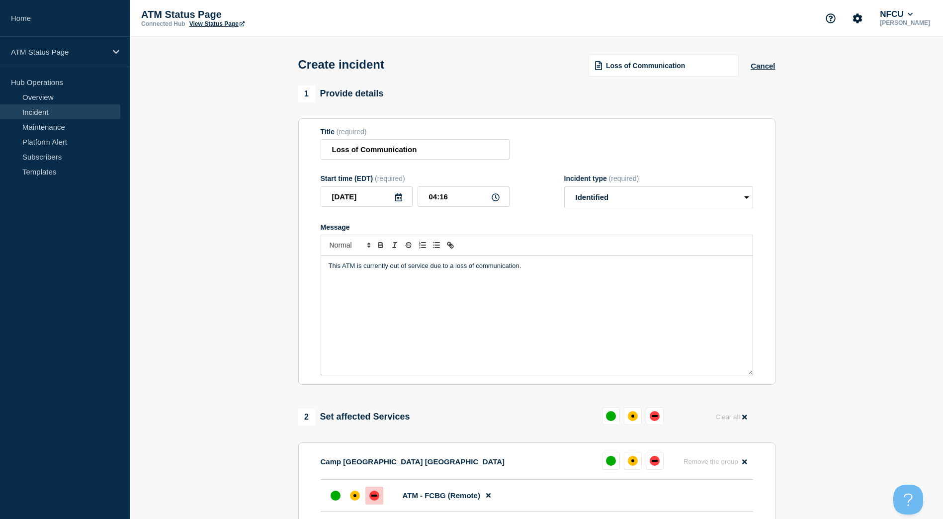
click at [375, 493] on div at bounding box center [374, 496] width 18 height 18
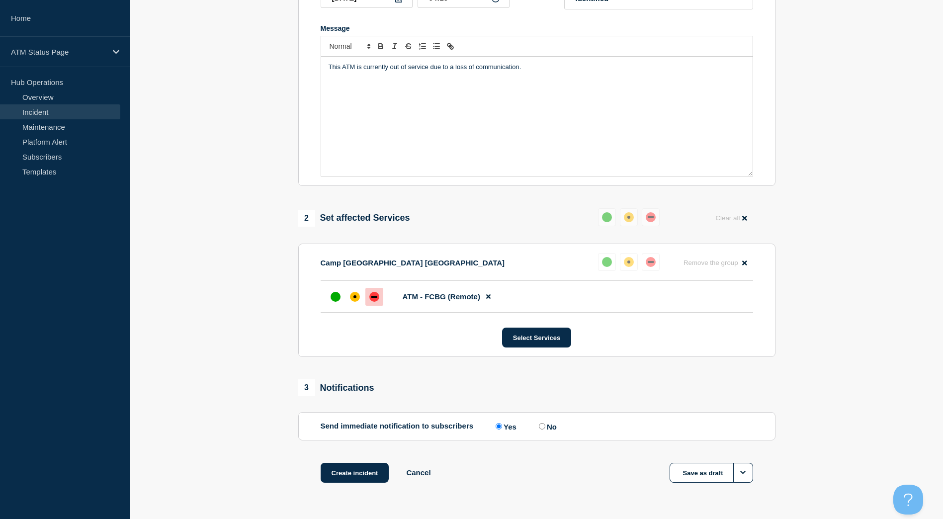
scroll to position [230, 0]
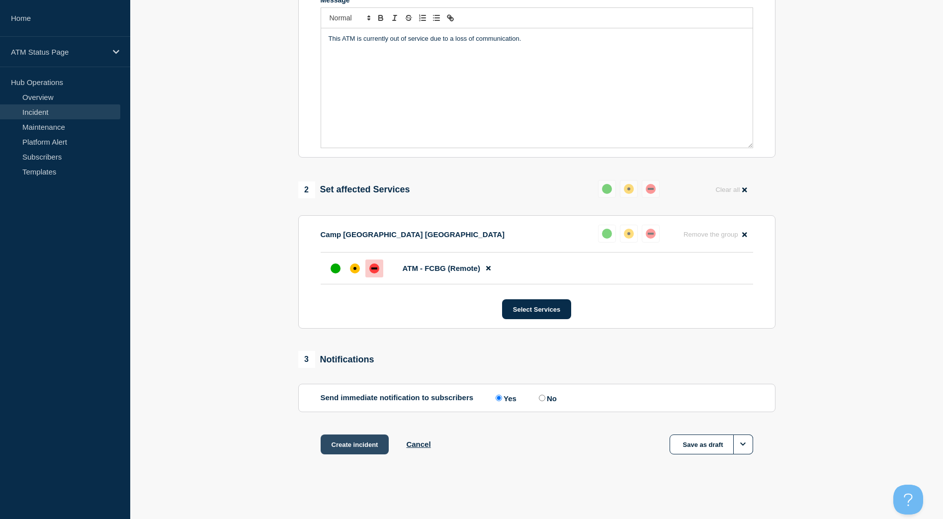
click at [351, 446] on button "Create incident" at bounding box center [355, 445] width 69 height 20
